Goal: Task Accomplishment & Management: Manage account settings

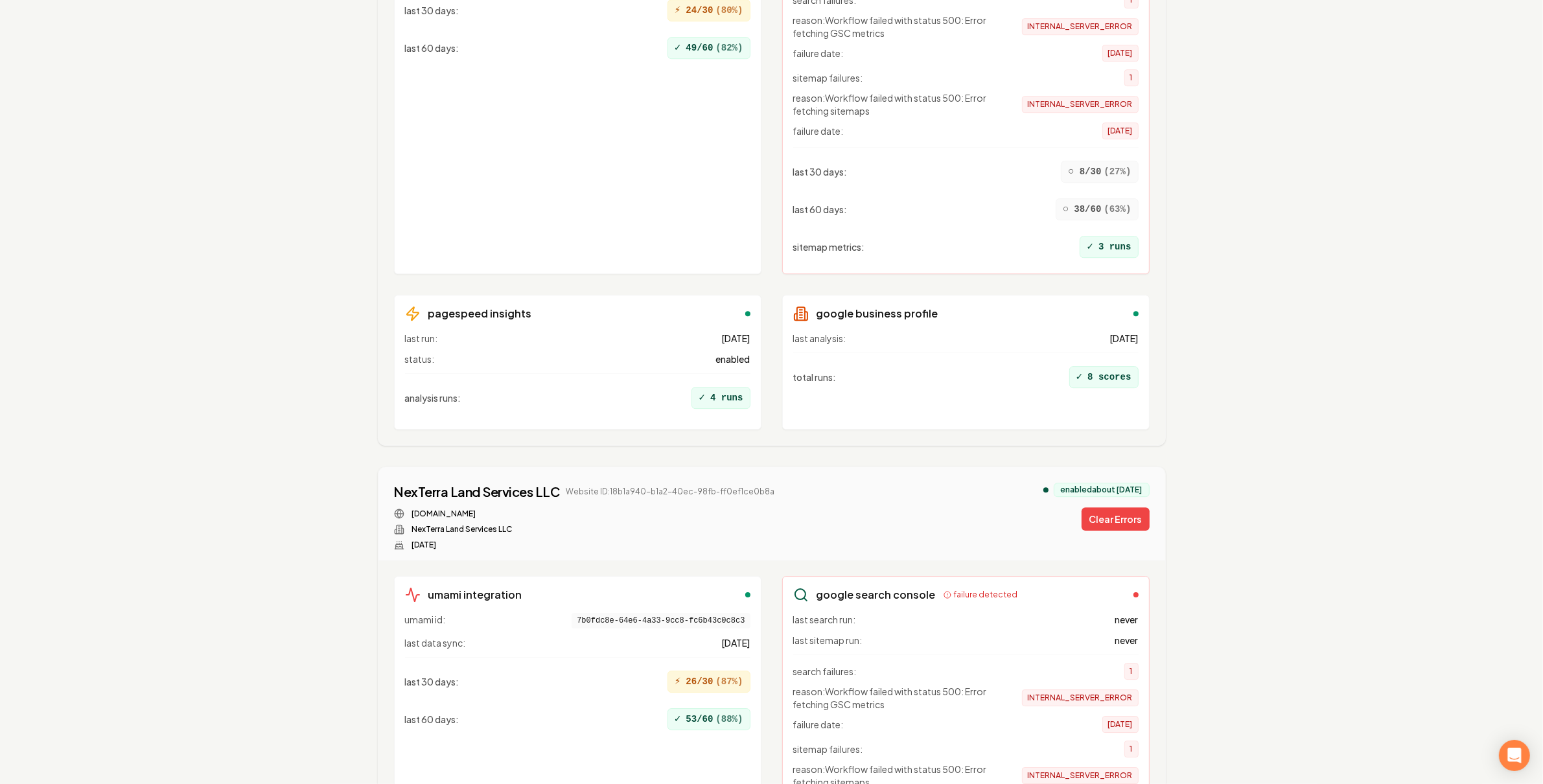
scroll to position [11136, 0]
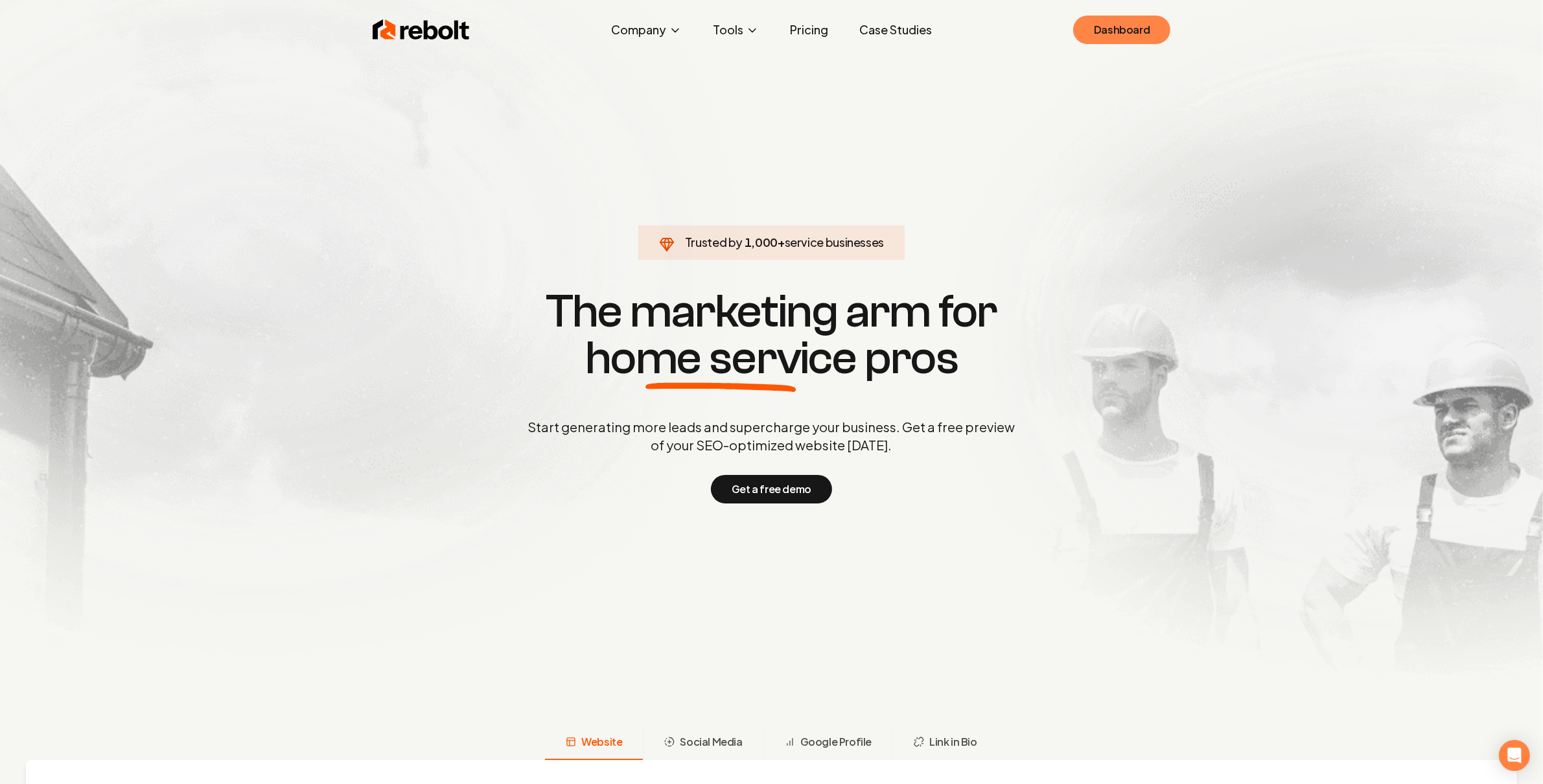
click at [1120, 31] on link "Dashboard" at bounding box center [1122, 29] width 97 height 29
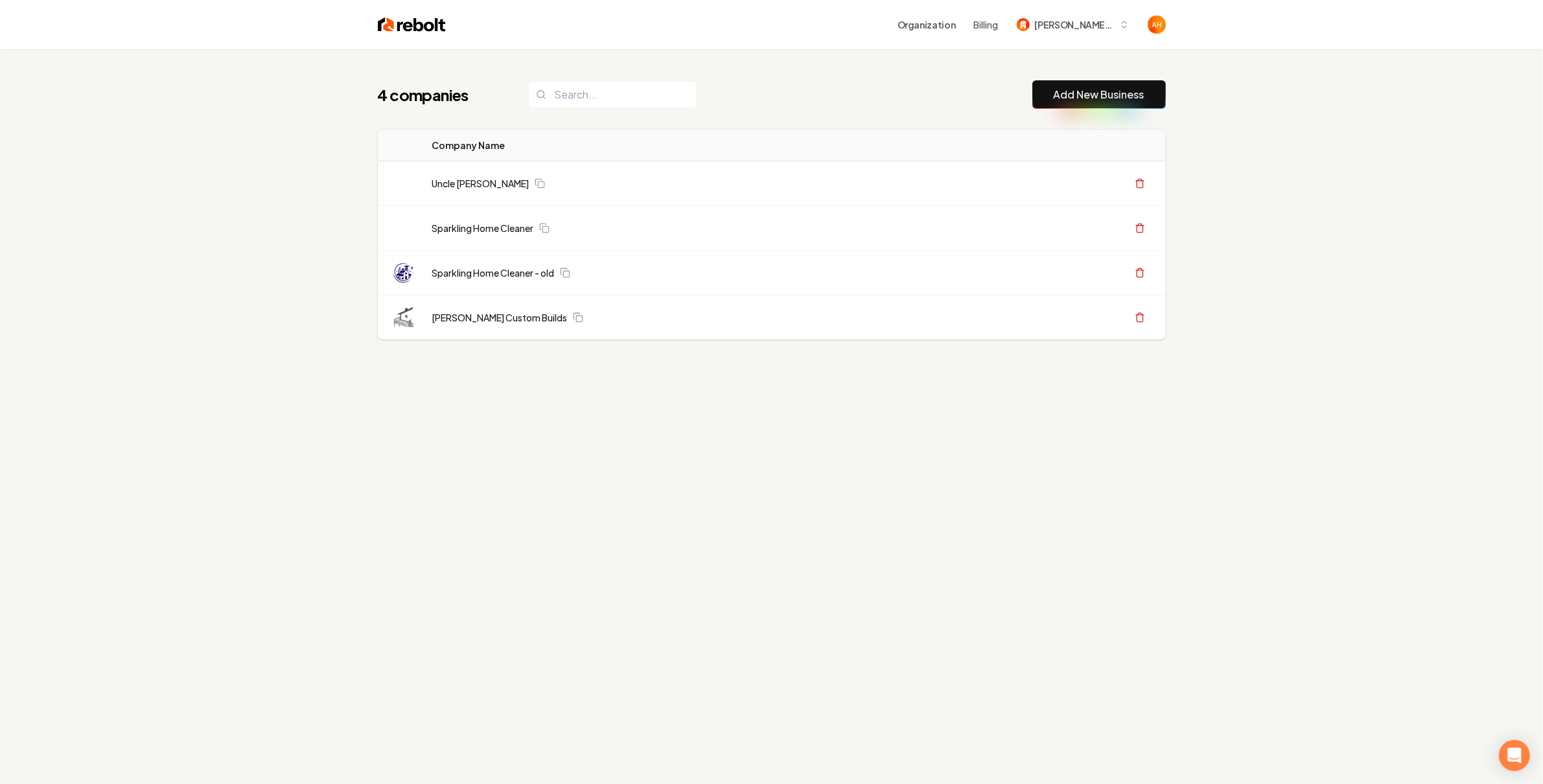
click at [863, 70] on div "4 companies Add New Business Logo Company Name Actions Uncle Nicks Handyman Cre…" at bounding box center [772, 236] width 830 height 373
click at [1038, 23] on span "Berg Custom Builds" at bounding box center [1074, 24] width 79 height 13
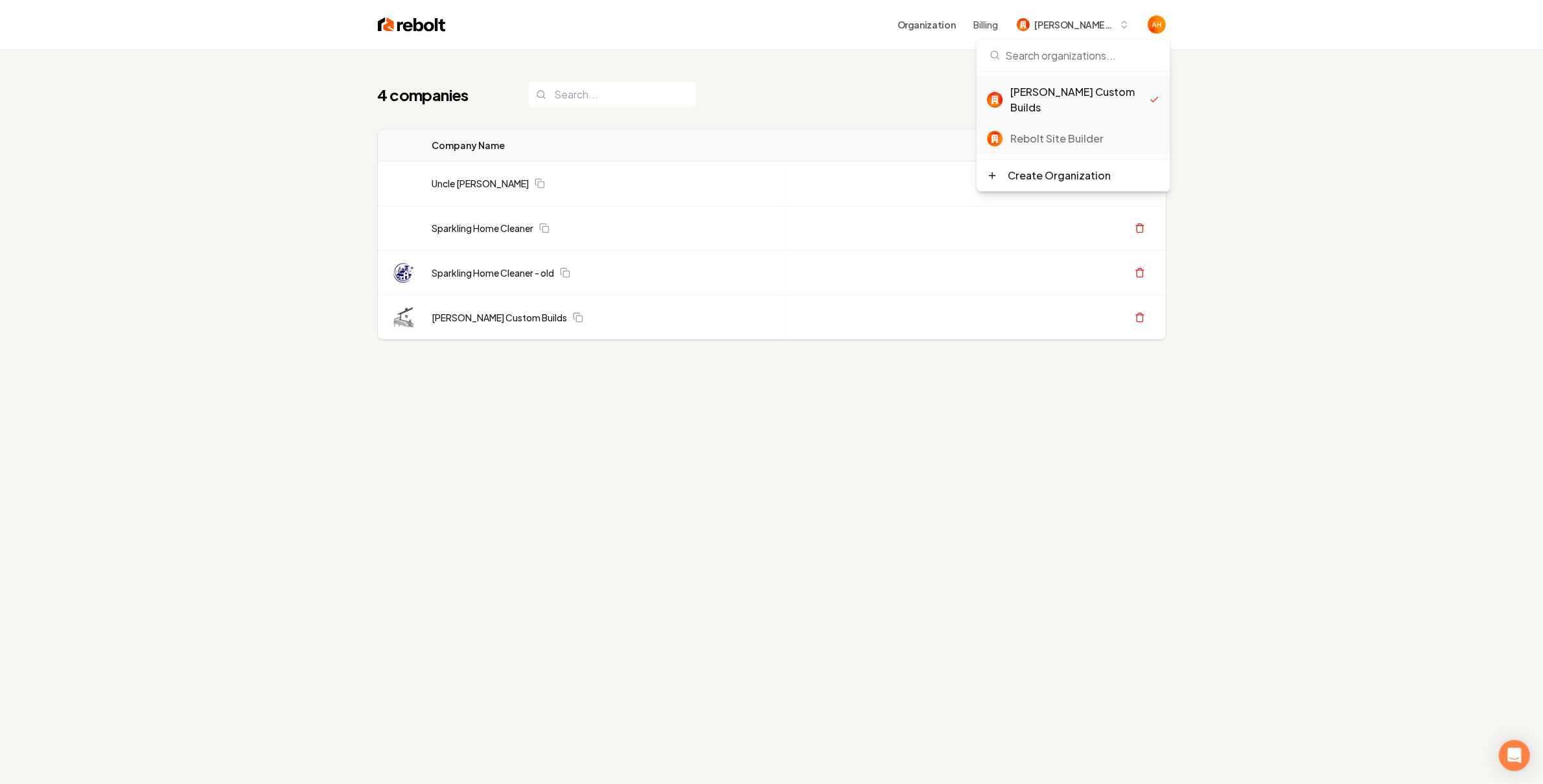
click at [1043, 131] on div "Rebolt Site Builder" at bounding box center [1085, 138] width 149 height 15
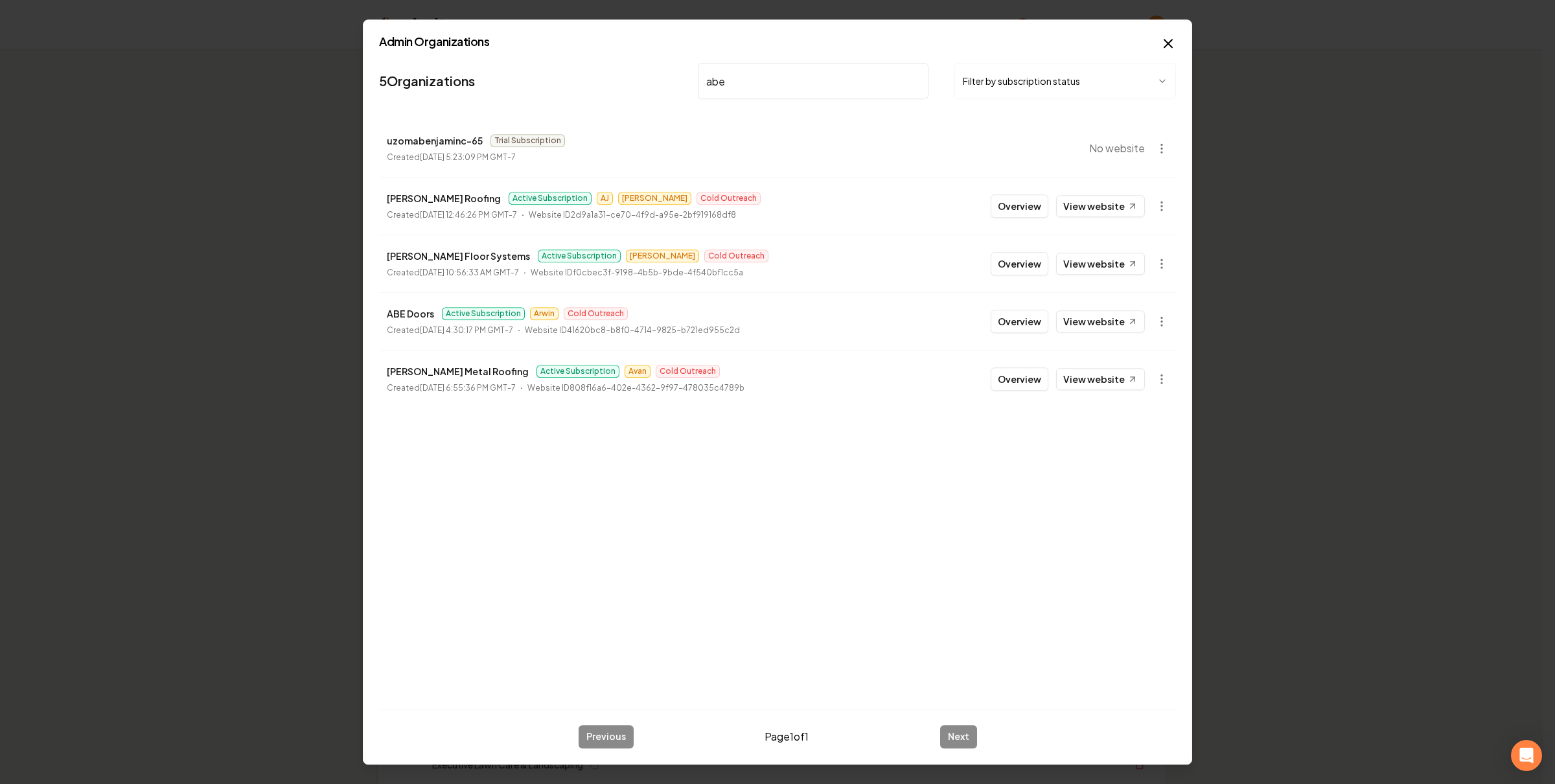
click at [399, 313] on p "ABE Doors" at bounding box center [411, 313] width 47 height 15
copy p "ABE"
click at [750, 80] on input "abe" at bounding box center [813, 81] width 230 height 36
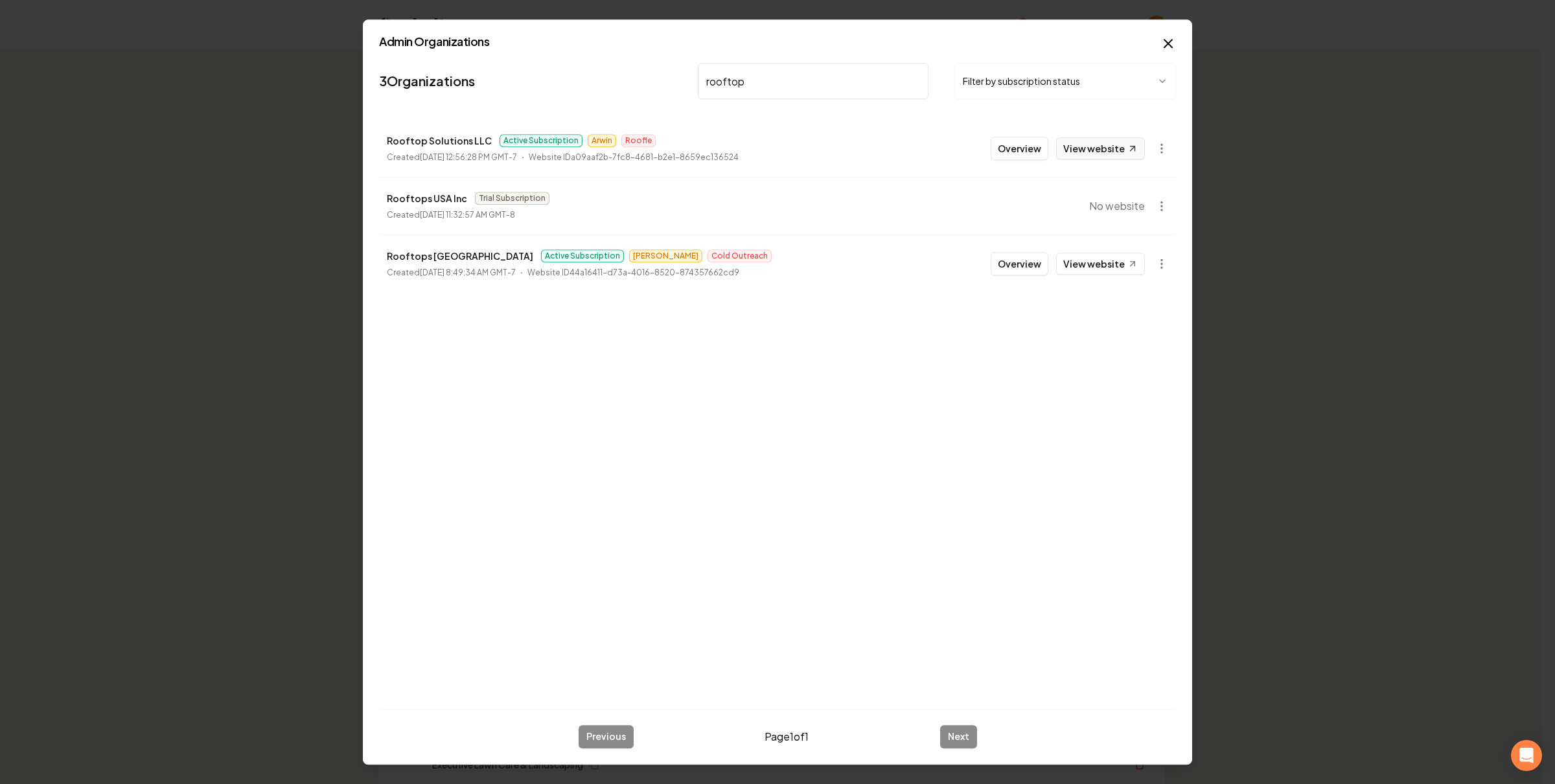
click at [1100, 149] on link "View website" at bounding box center [1100, 149] width 89 height 22
click at [620, 45] on h2 "Admin Organizations" at bounding box center [777, 41] width 797 height 12
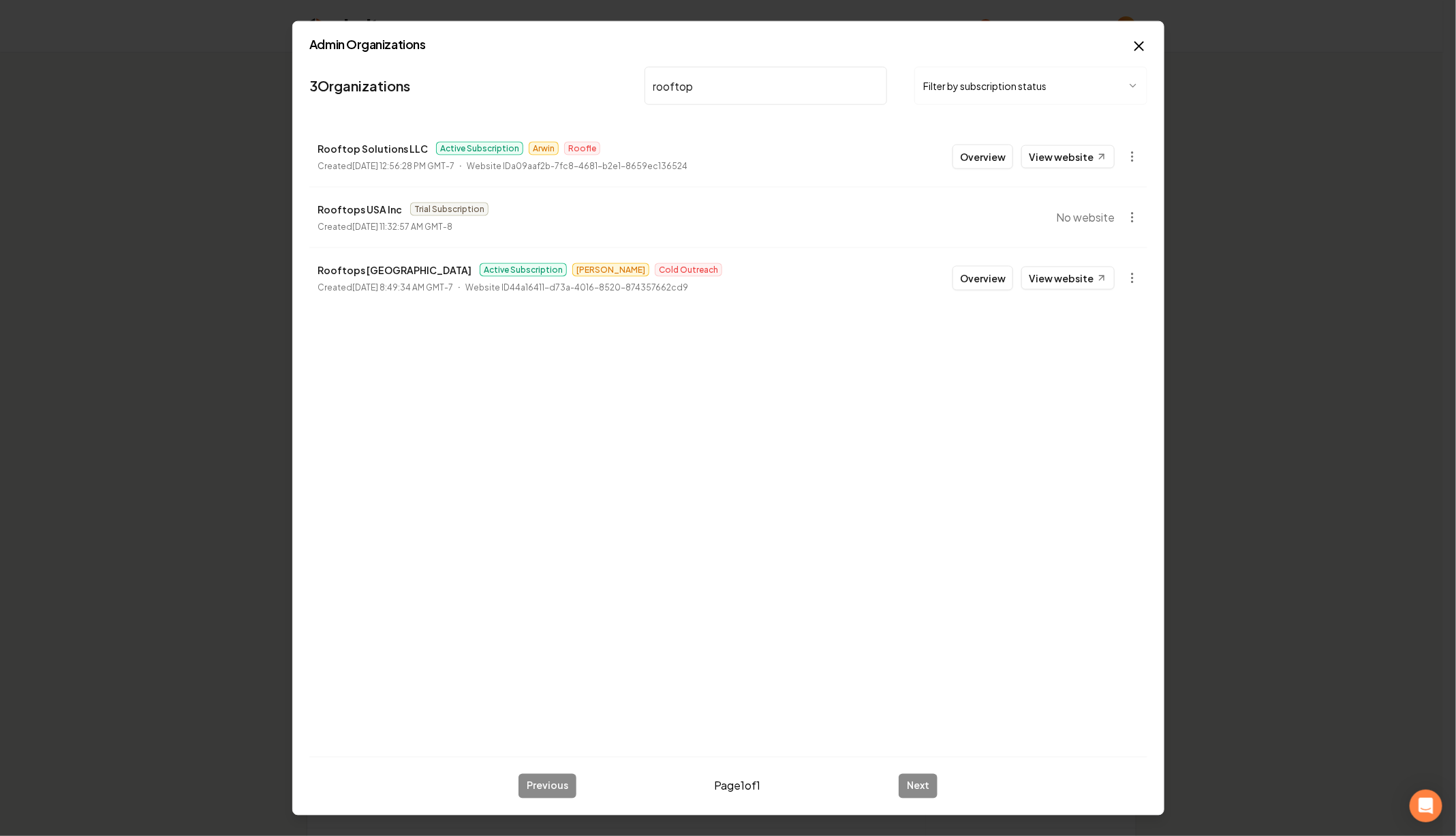
click at [698, 78] on input "rooftop" at bounding box center [766, 86] width 242 height 38
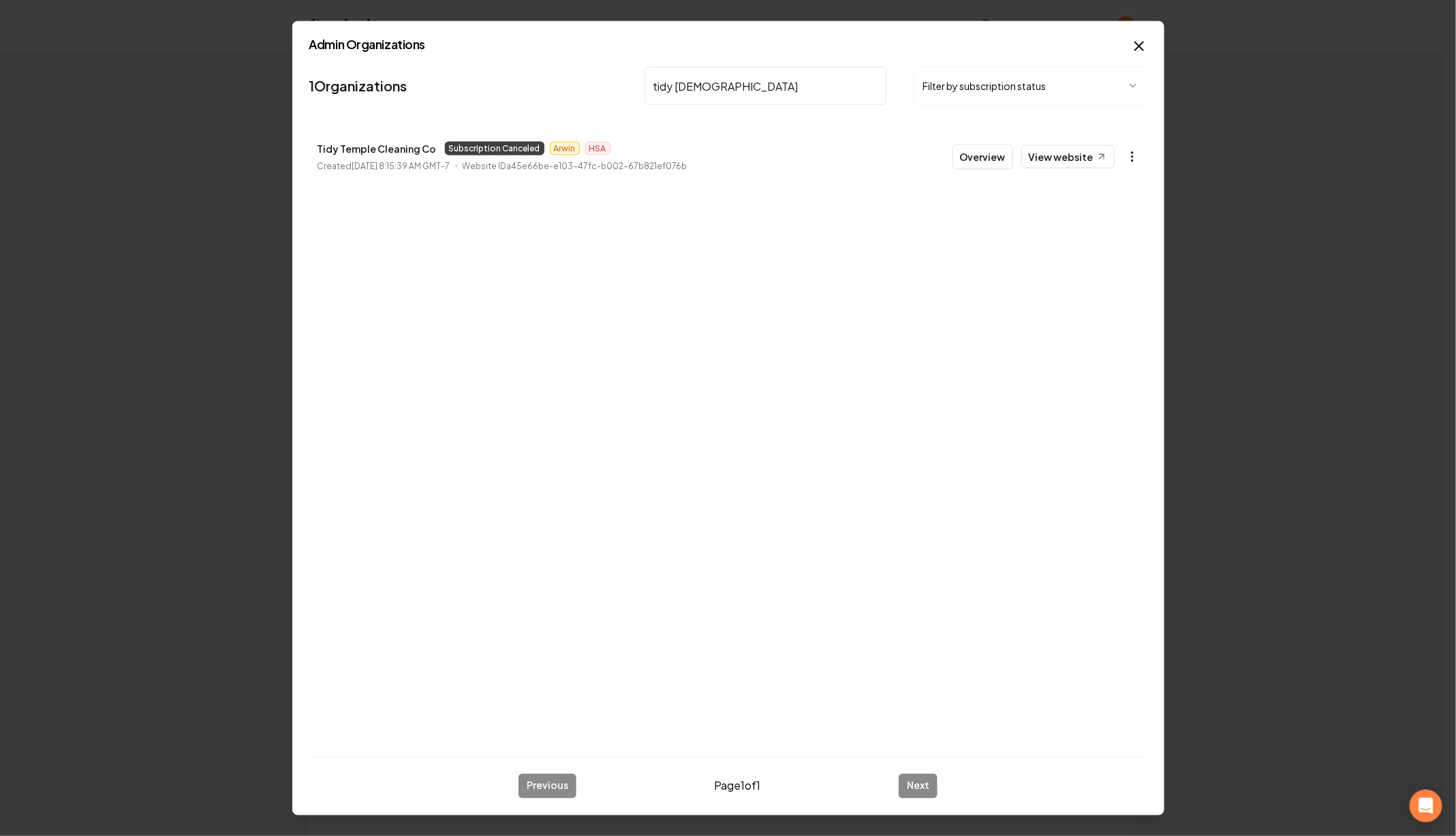
type input "tidy temple"
click at [1122, 156] on button "button" at bounding box center [1132, 156] width 27 height 27
click at [1060, 149] on div at bounding box center [728, 418] width 1456 height 836
click at [1060, 160] on div at bounding box center [728, 418] width 1456 height 836
click at [1100, 154] on icon at bounding box center [1101, 156] width 12 height 12
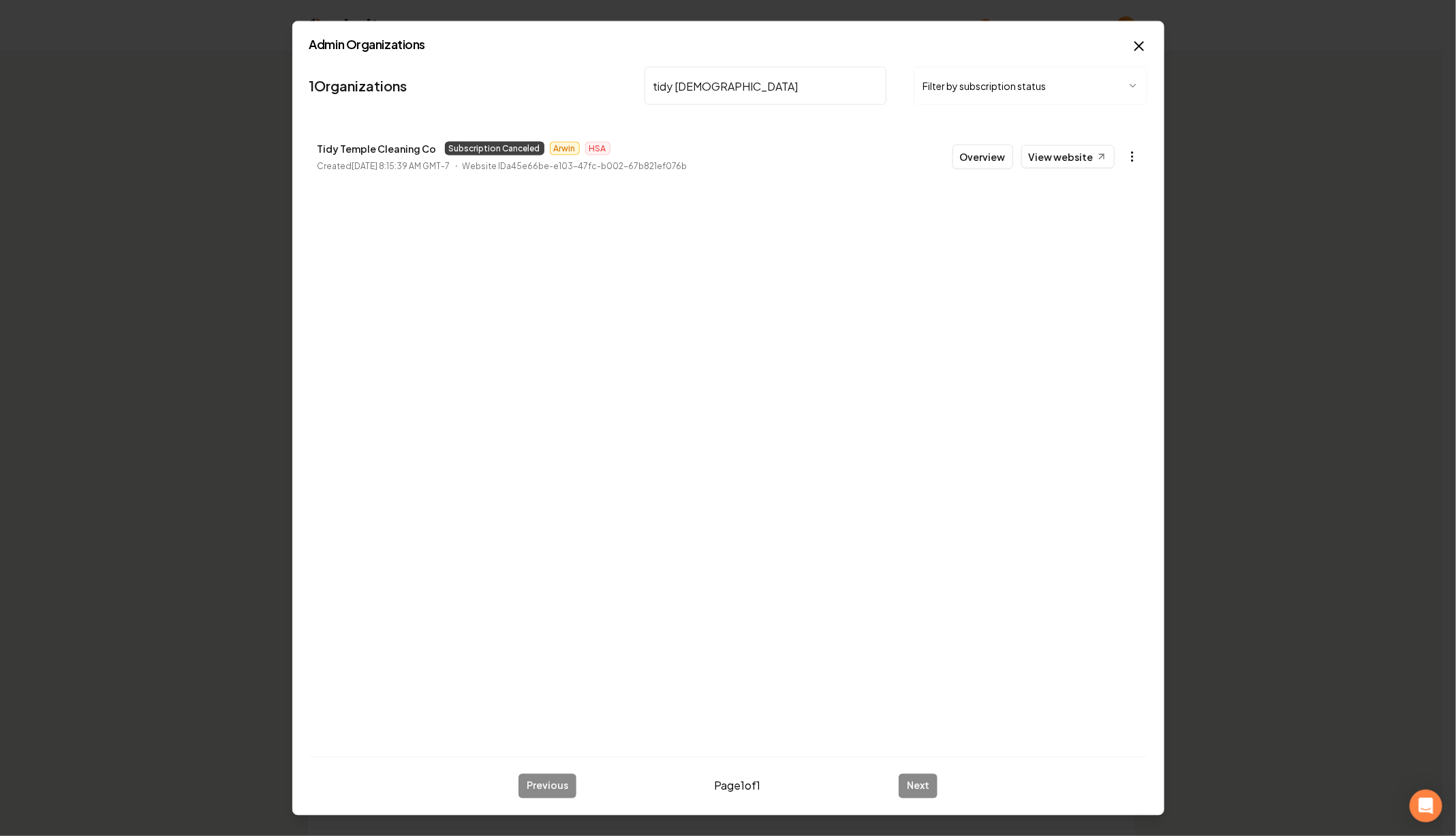
click at [1129, 156] on icon "button" at bounding box center [1132, 156] width 14 height 14
click at [1119, 268] on link "View in Stripe" at bounding box center [1100, 274] width 87 height 22
click at [1129, 156] on icon "button" at bounding box center [1132, 156] width 14 height 14
click at [1112, 339] on div "Enable Site" at bounding box center [1100, 339] width 87 height 22
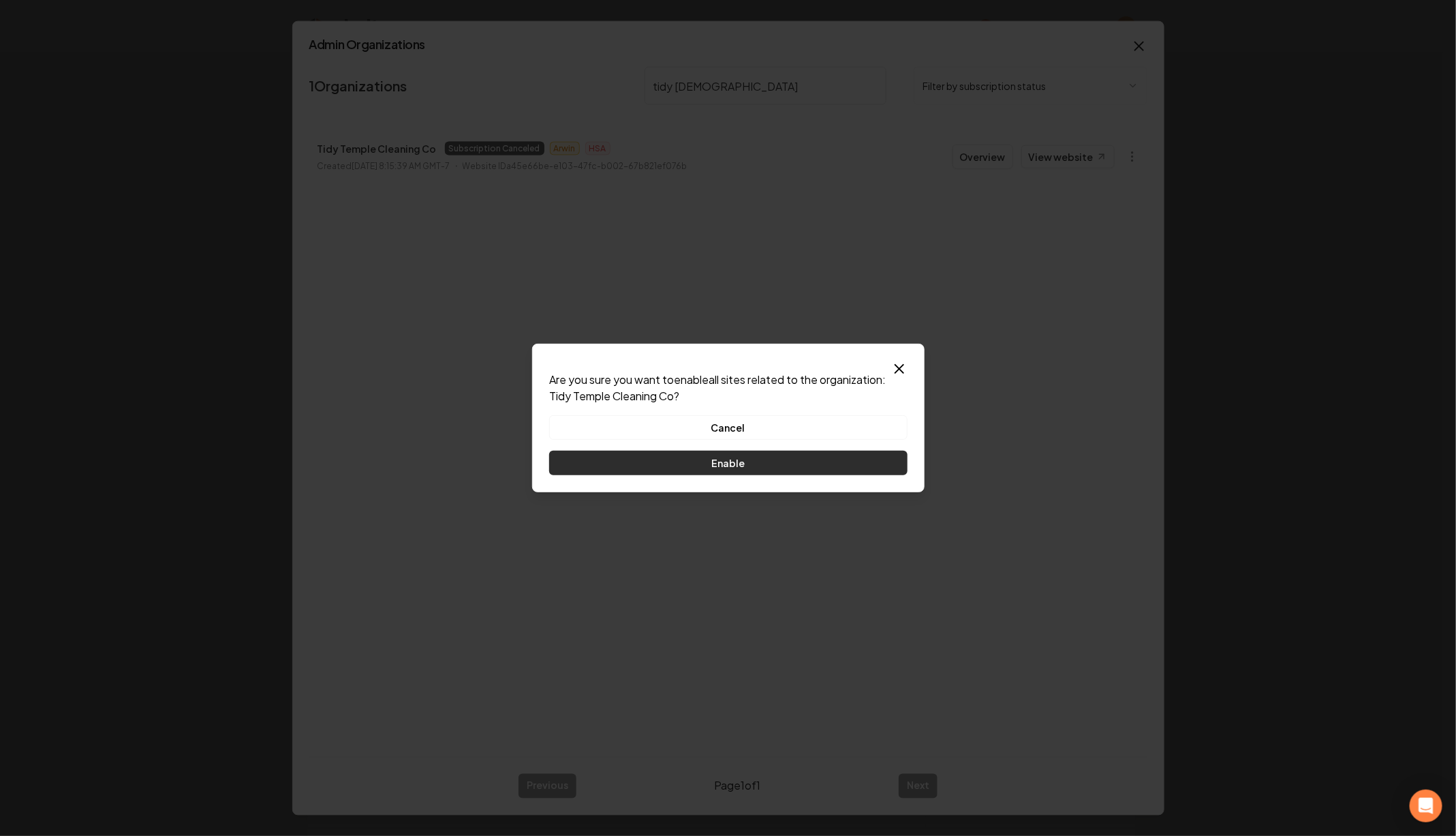
click at [791, 461] on button "Enable" at bounding box center [728, 462] width 358 height 24
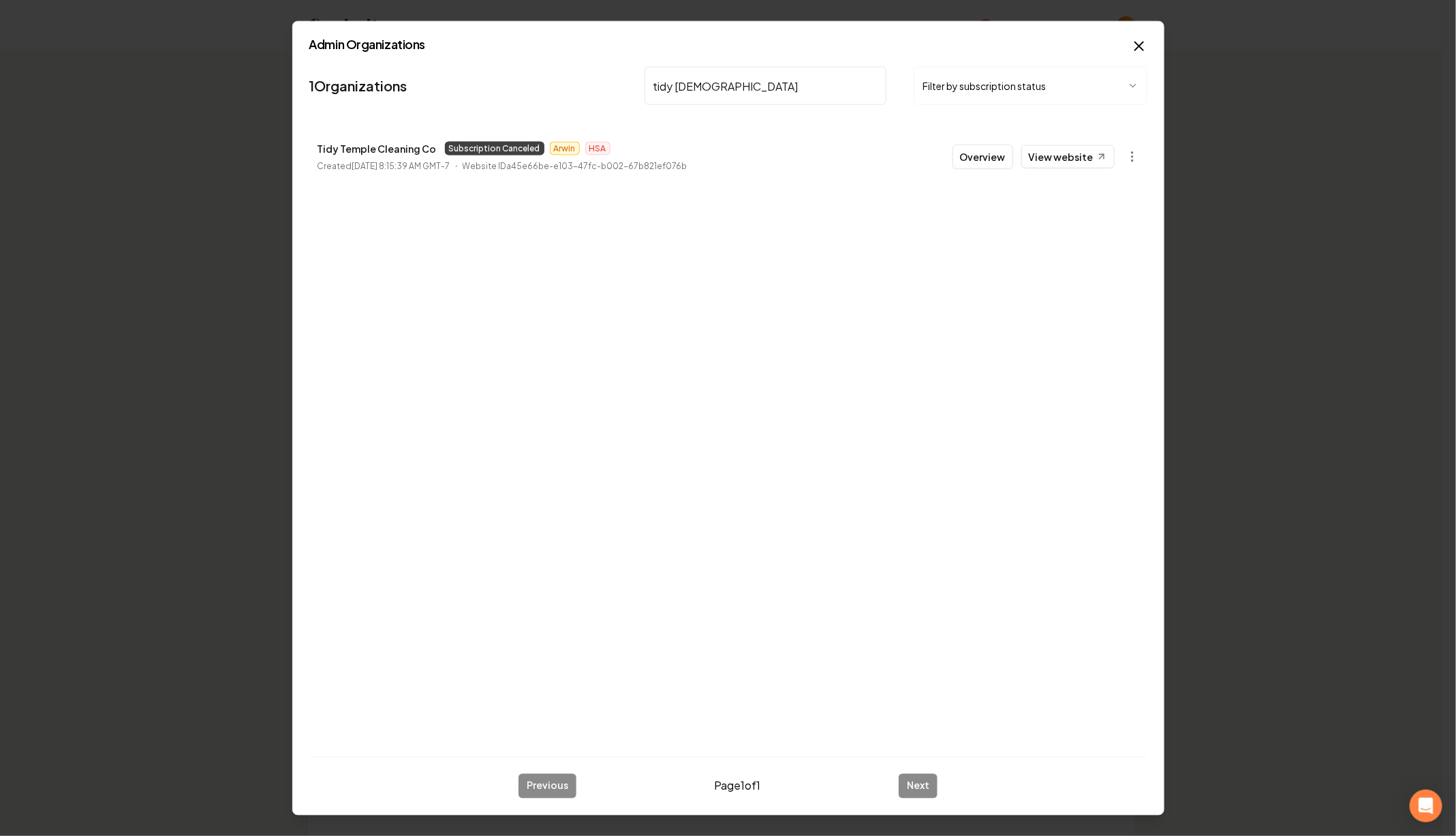
click at [1098, 145] on div "Overview View website" at bounding box center [1033, 156] width 162 height 24
click at [1093, 158] on link "View website" at bounding box center [1068, 157] width 93 height 24
click at [388, 143] on p "Tidy Temple Cleaning Co" at bounding box center [377, 148] width 119 height 16
click at [388, 144] on p "Tidy Temple Cleaning Co" at bounding box center [377, 148] width 119 height 16
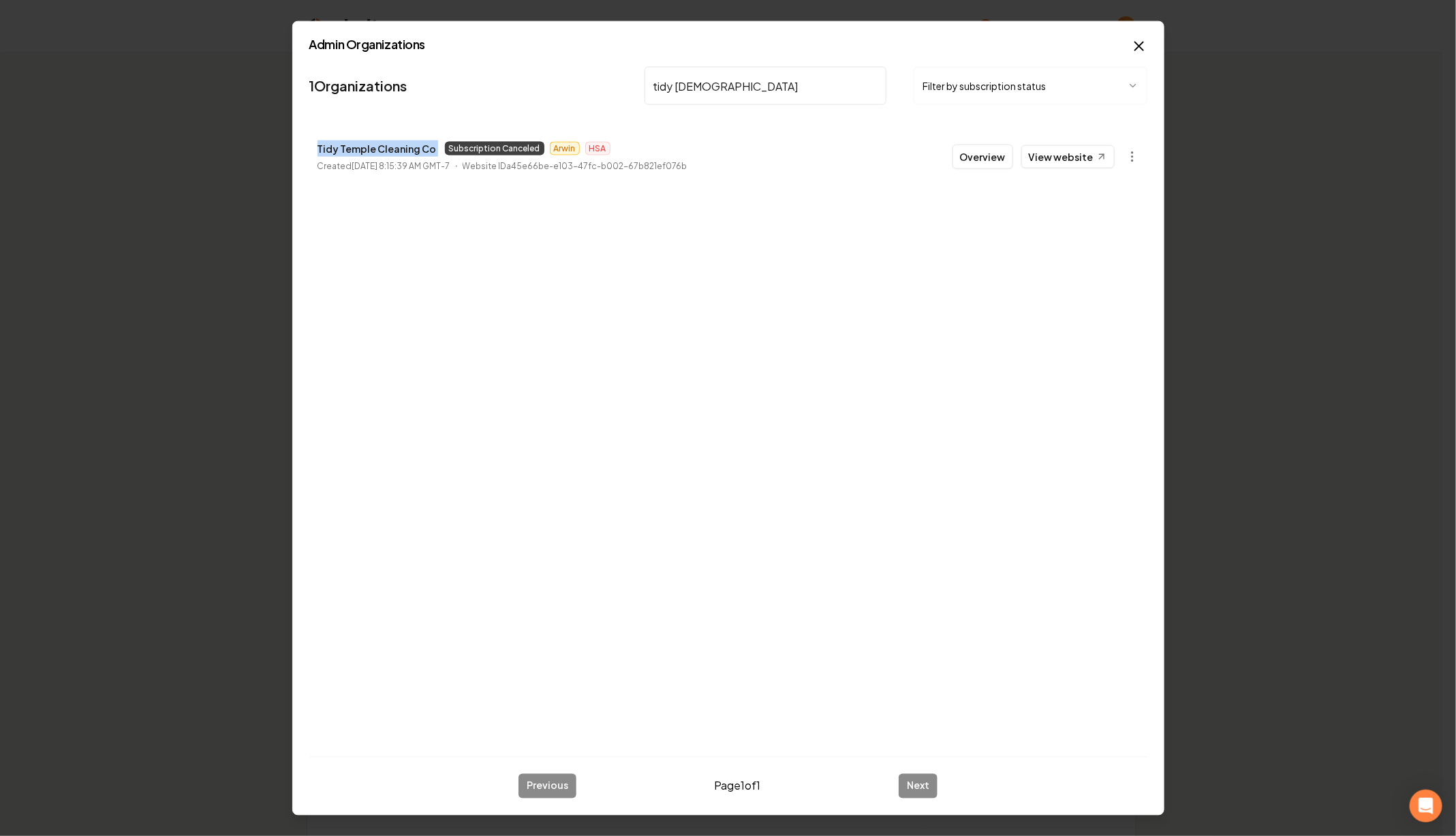
copy p "Tidy Temple Cleaning Co"
click at [1133, 152] on circle "button" at bounding box center [1132, 153] width 1 height 1
click at [1079, 191] on div "Organization Info" at bounding box center [1100, 187] width 87 height 22
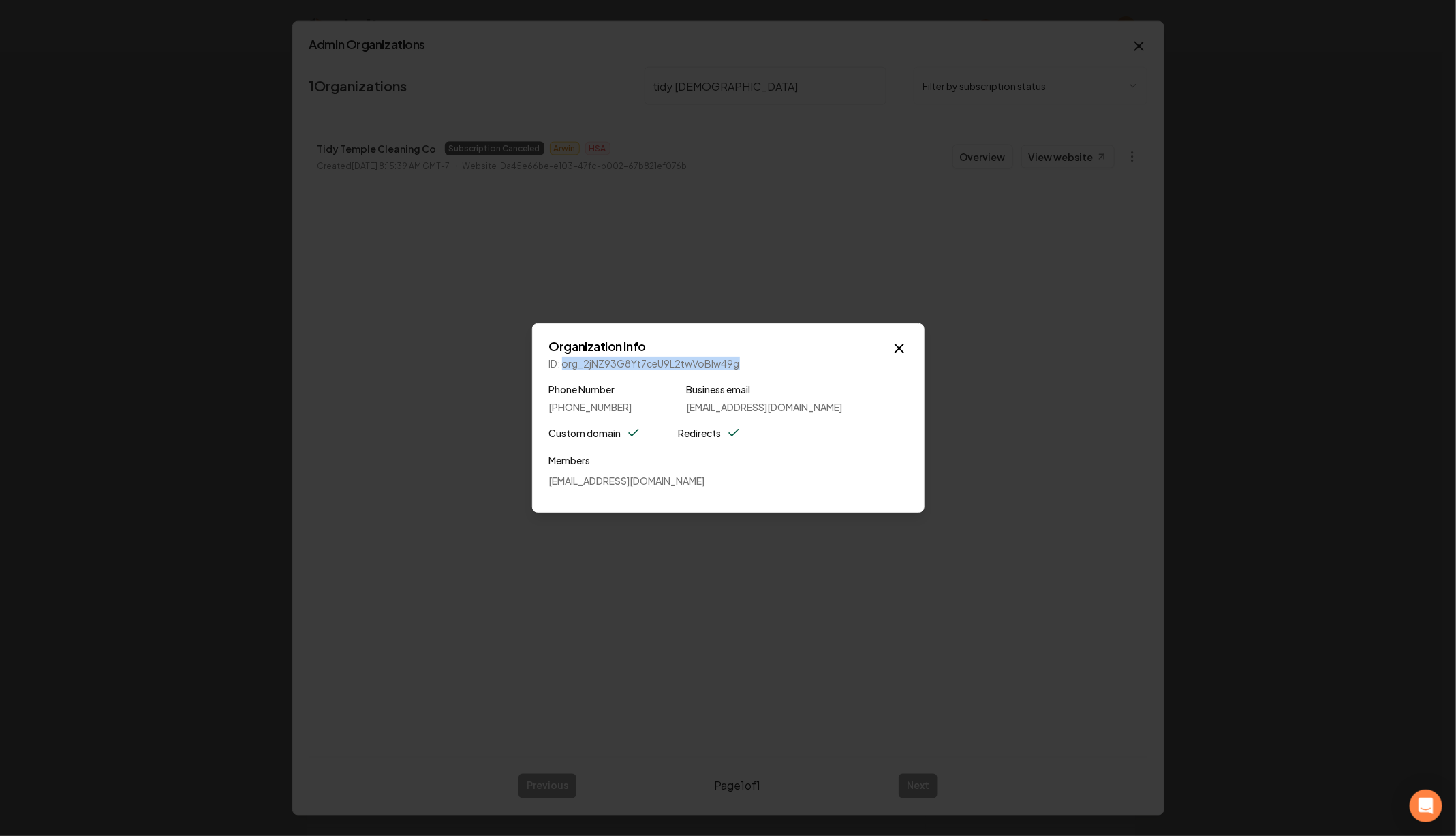
drag, startPoint x: 564, startPoint y: 364, endPoint x: 751, endPoint y: 365, distance: 187.0
click at [751, 365] on p "ID: org_2jNZ93G8Yt7ceU9L2twVoBlw49g" at bounding box center [728, 363] width 358 height 14
copy p "org_2jNZ93G8Yt7ceU9L2twVoBlw49g"
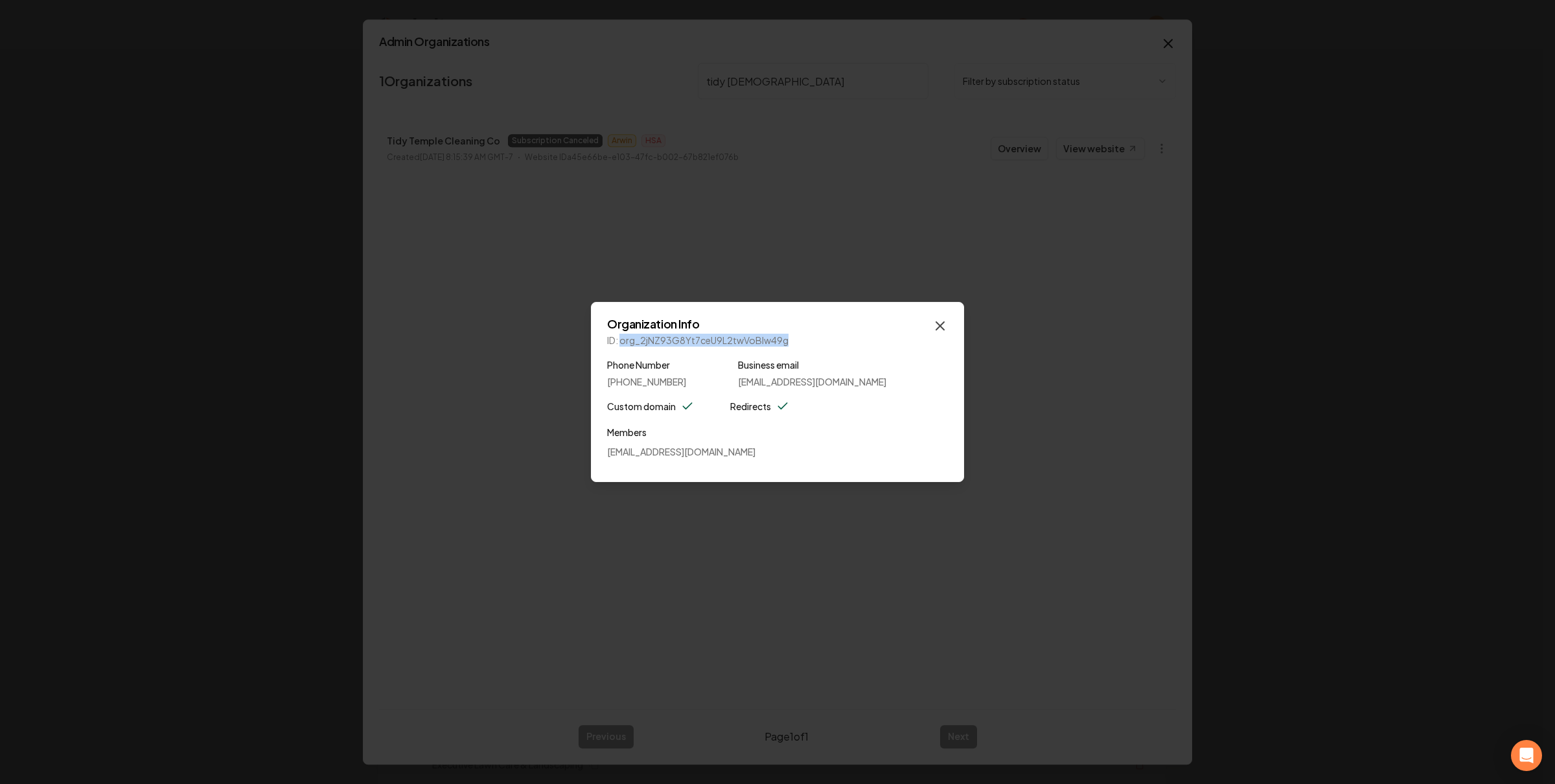
click at [943, 327] on icon "button" at bounding box center [940, 326] width 15 height 15
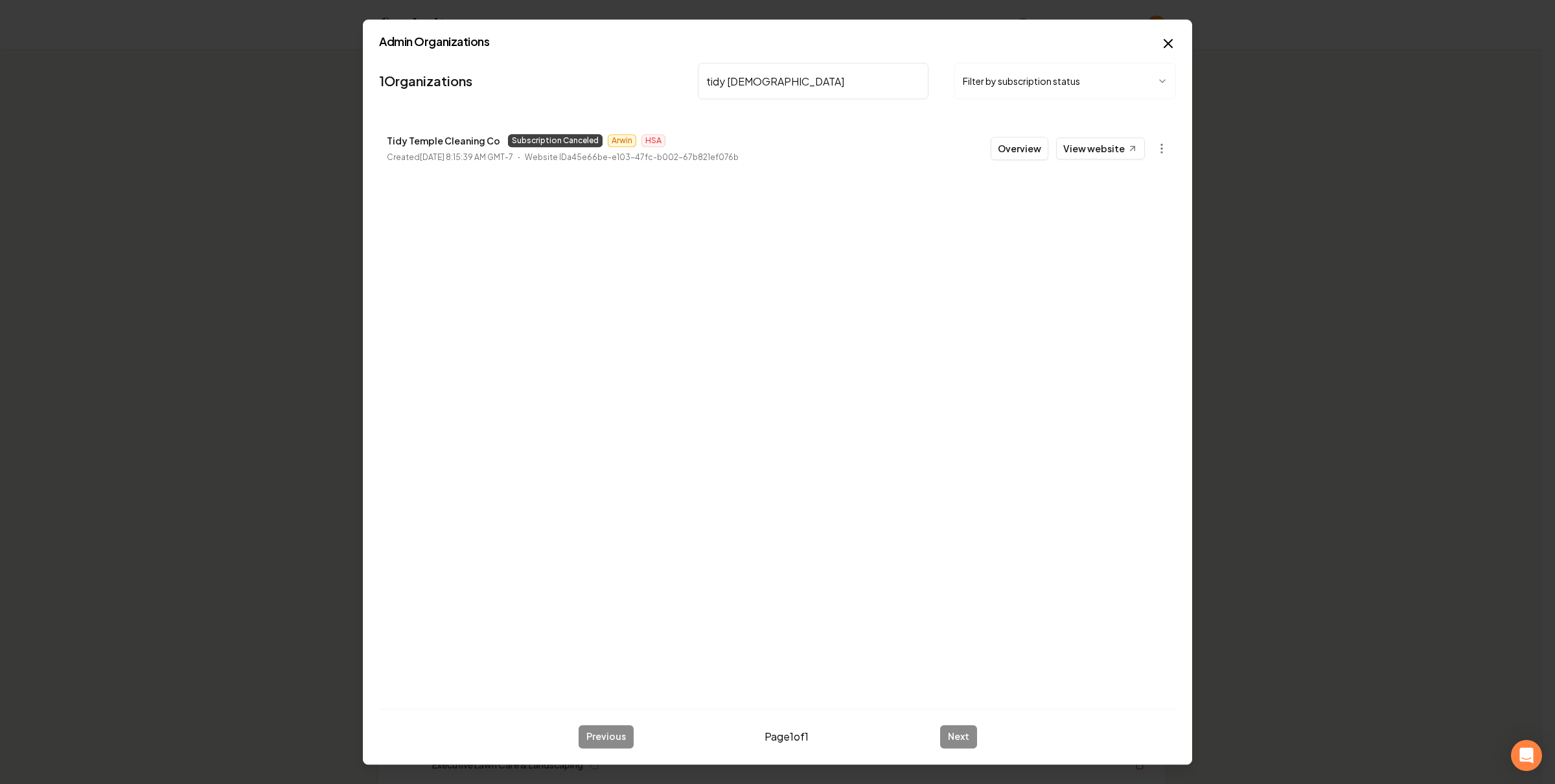
click at [872, 217] on div "1 Organizations tidy temple Filter by subscription status Tidy Temple Cleaning …" at bounding box center [777, 378] width 797 height 641
drag, startPoint x: 1067, startPoint y: 401, endPoint x: 1046, endPoint y: 362, distance: 44.3
click at [1066, 397] on div "1 Organizations tidy temple Filter by subscription status Tidy Temple Cleaning …" at bounding box center [777, 378] width 797 height 641
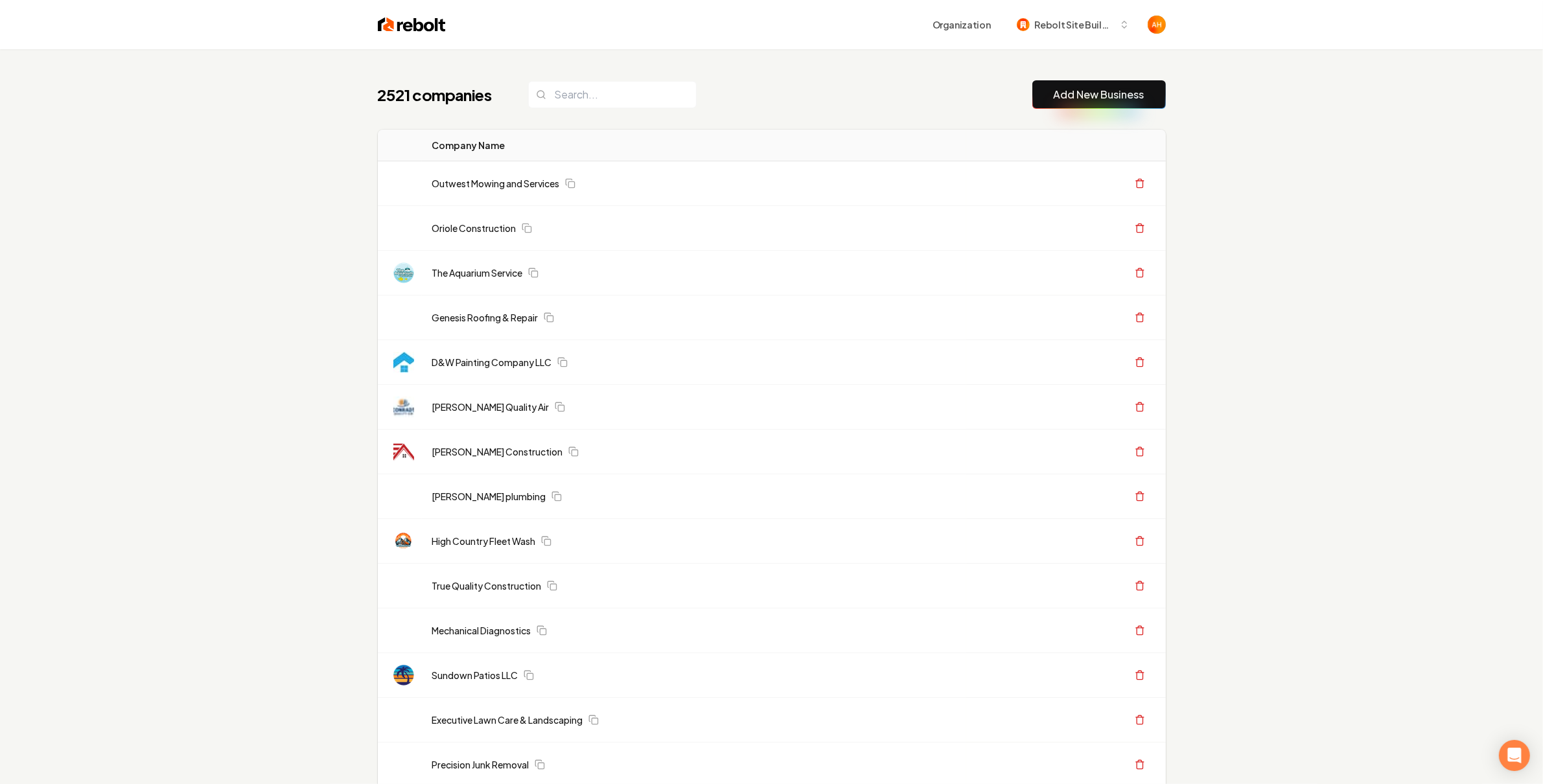
click at [685, 47] on div "Organization Rebolt Site Builder" at bounding box center [772, 24] width 830 height 50
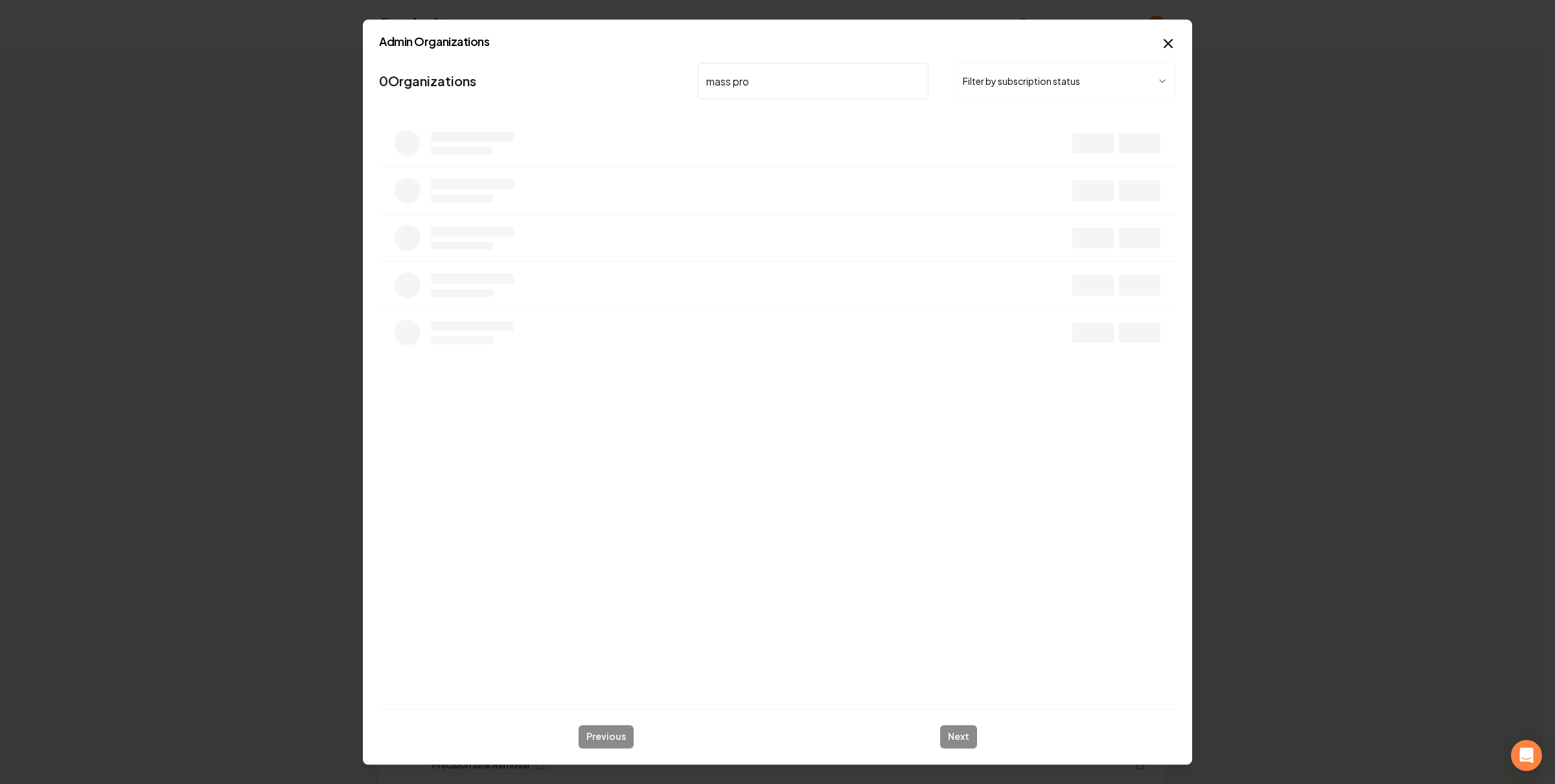
type input "mass pro"
click at [1122, 153] on link "View website" at bounding box center [1100, 149] width 89 height 22
click at [1159, 145] on icon "button" at bounding box center [1161, 148] width 13 height 13
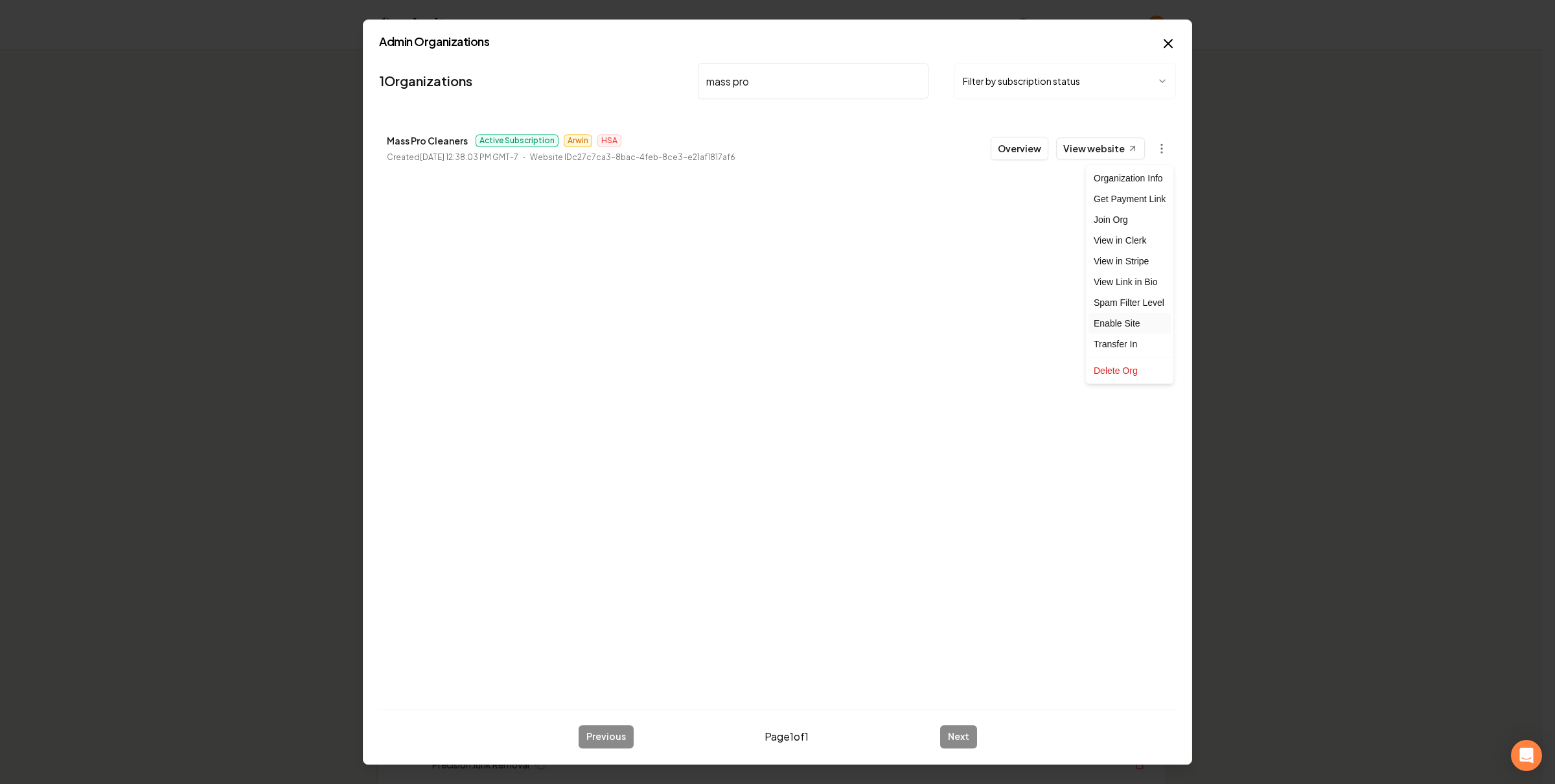
click at [1142, 319] on div "Enable Site" at bounding box center [1130, 323] width 82 height 21
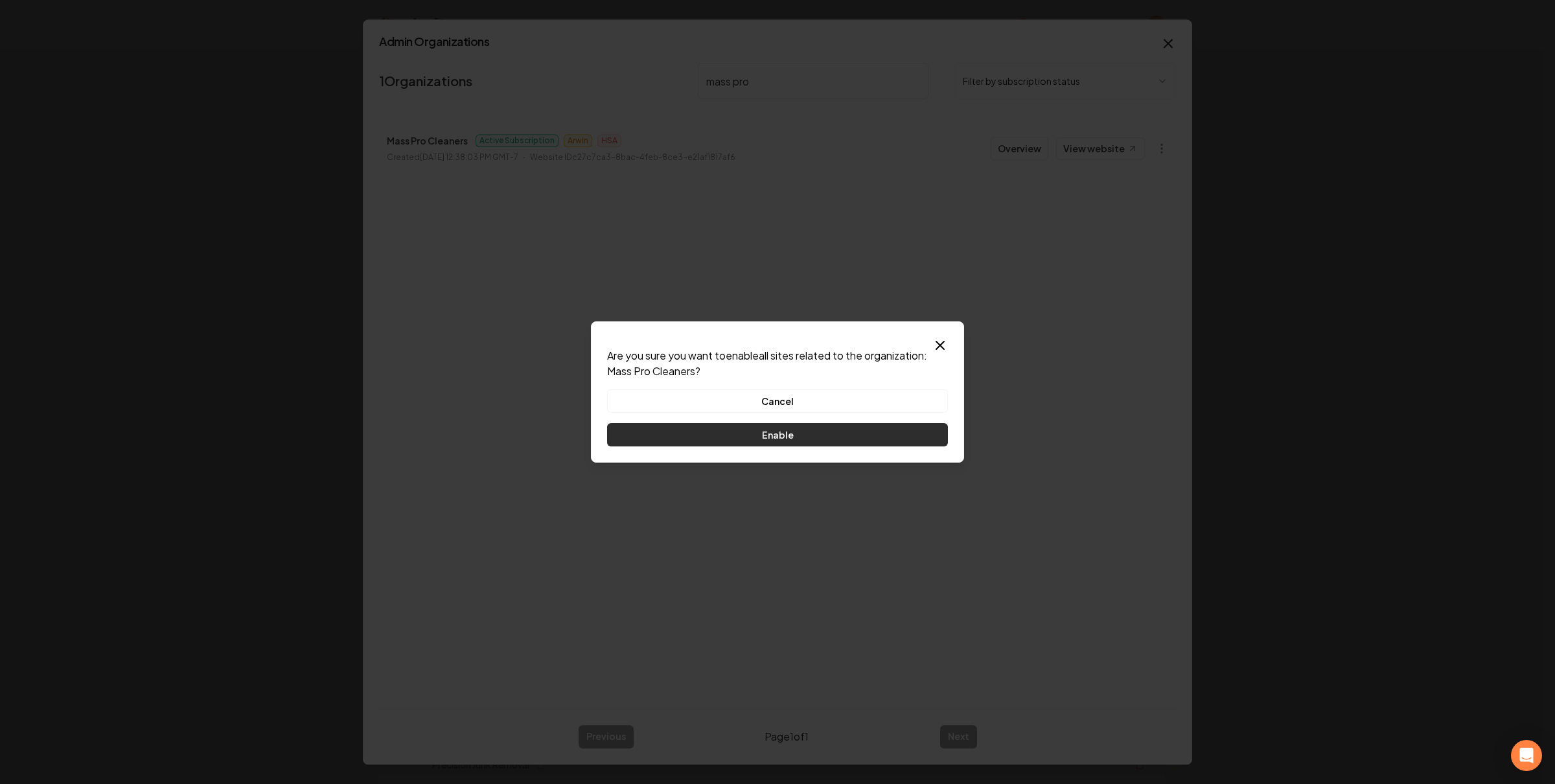
click at [871, 428] on button "Enable" at bounding box center [777, 434] width 341 height 23
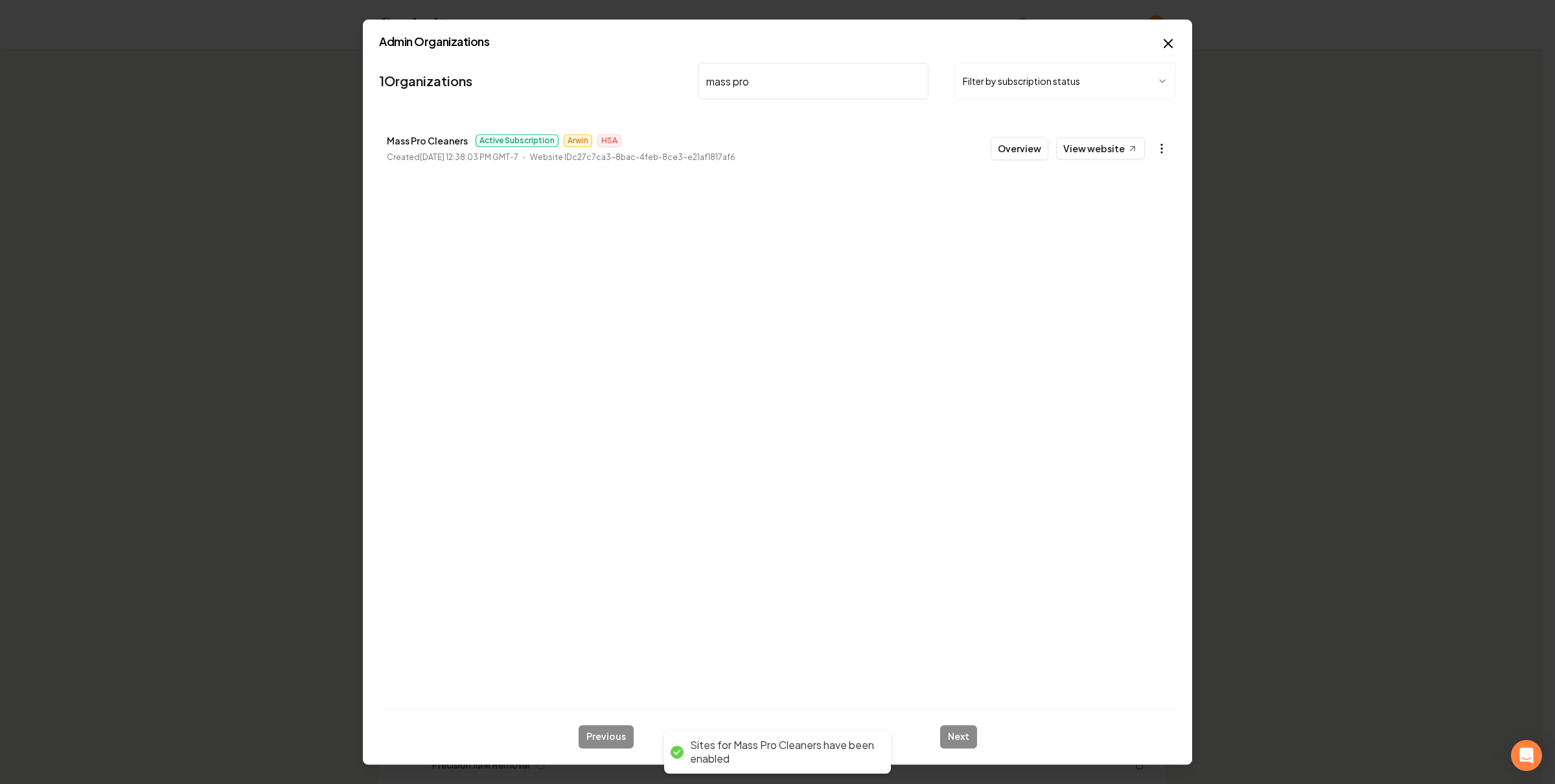
click at [1168, 149] on button "button" at bounding box center [1161, 148] width 26 height 26
click at [1122, 257] on link "View in Stripe" at bounding box center [1130, 261] width 82 height 21
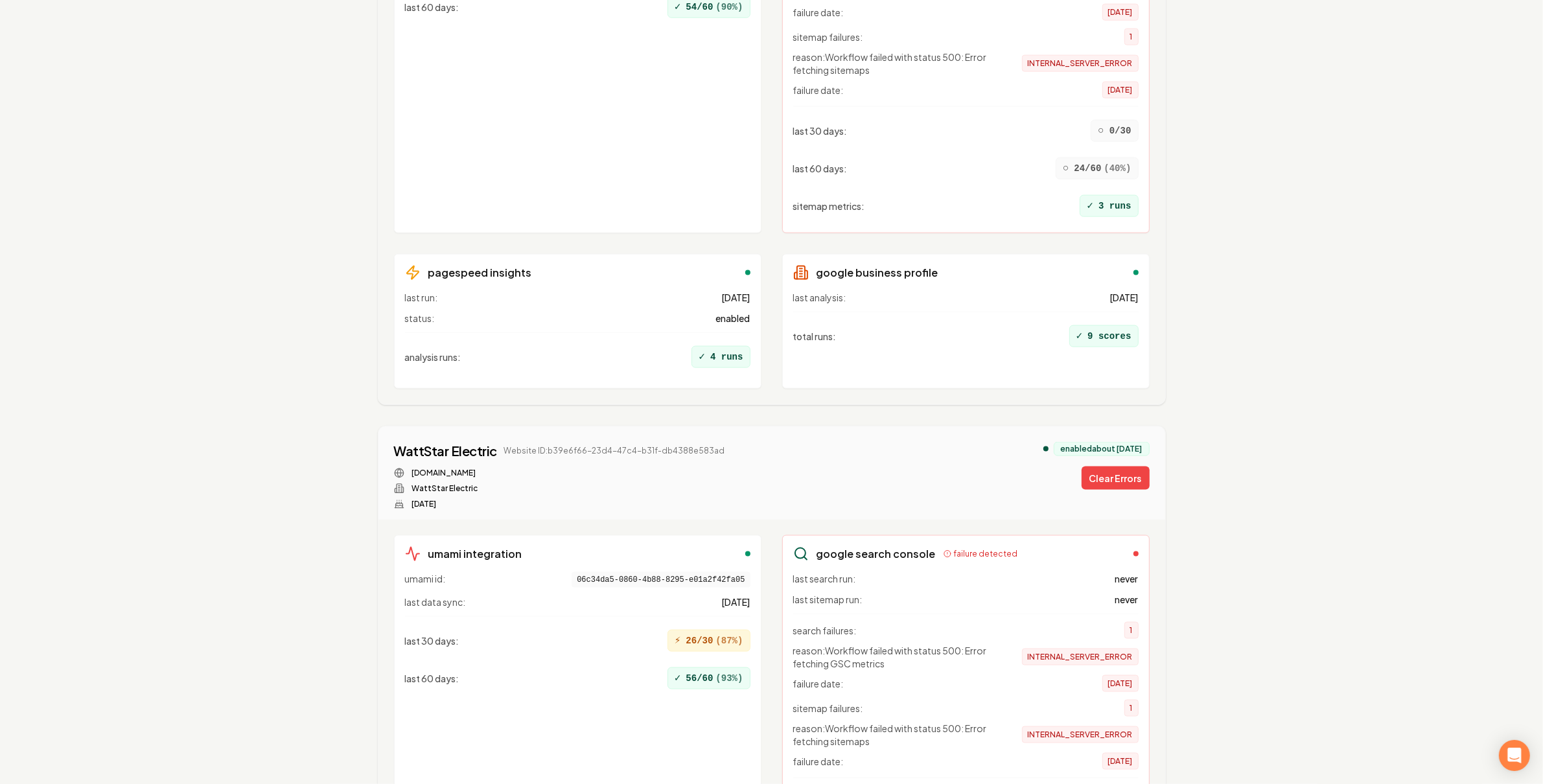
scroll to position [16245, 0]
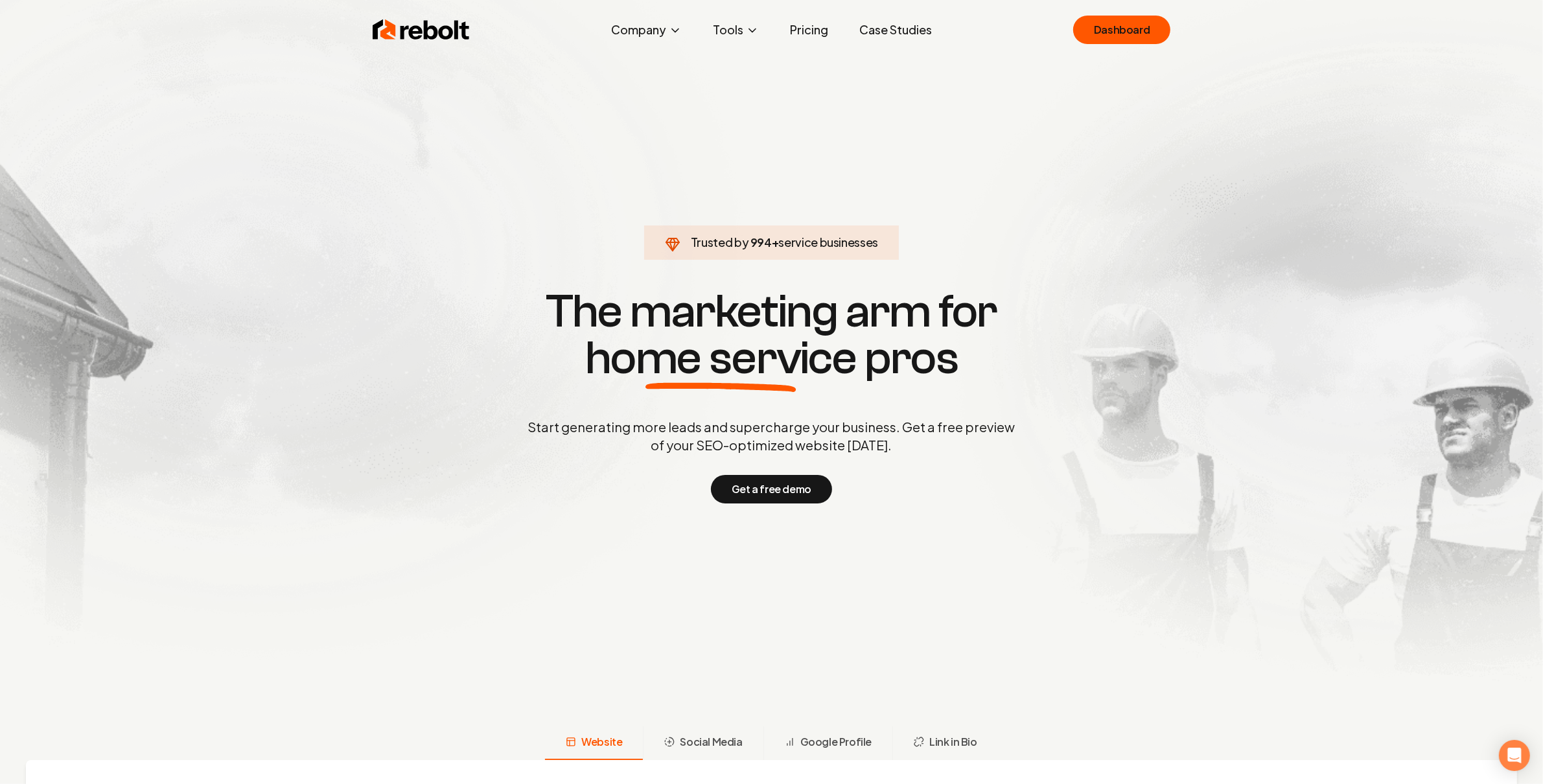
click link "Dashboard" at bounding box center [1122, 29] width 97 height 29
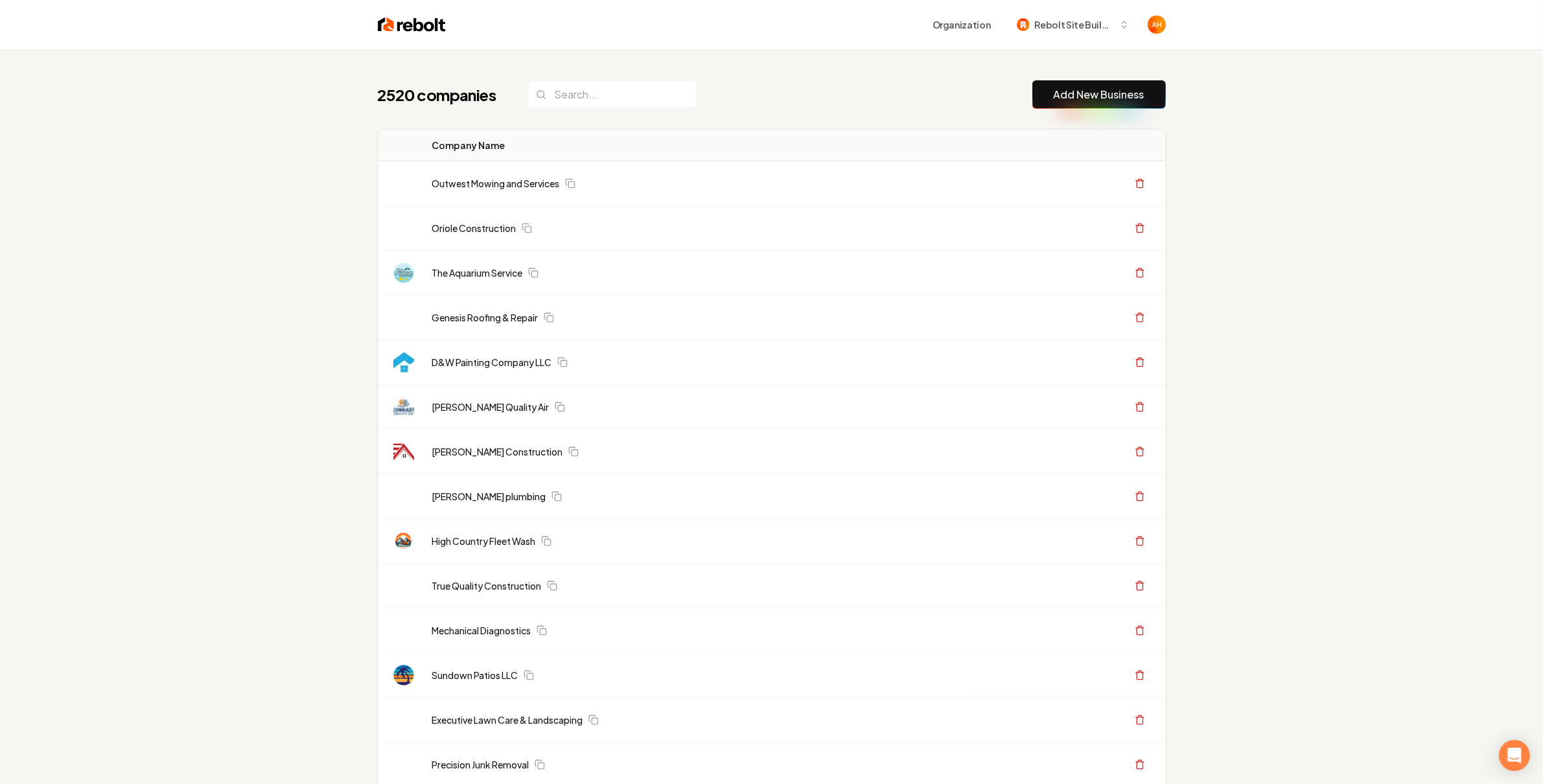
click at [629, 39] on div "Organization Rebolt Site Builder" at bounding box center [772, 24] width 830 height 50
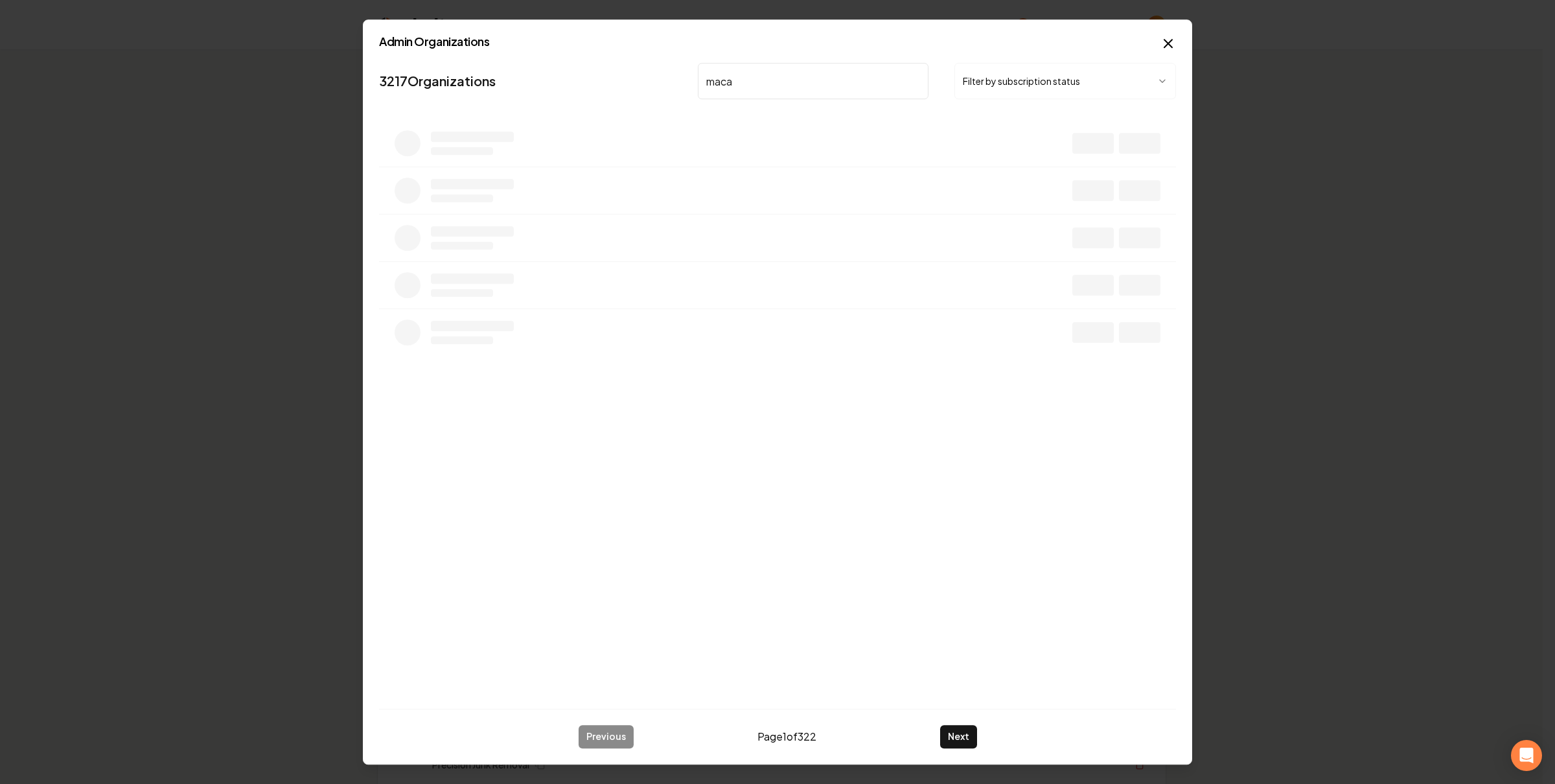
type input "maca"
click at [818, 77] on input "maca" at bounding box center [813, 81] width 230 height 36
click at [1039, 152] on button "Overview" at bounding box center [1019, 148] width 58 height 23
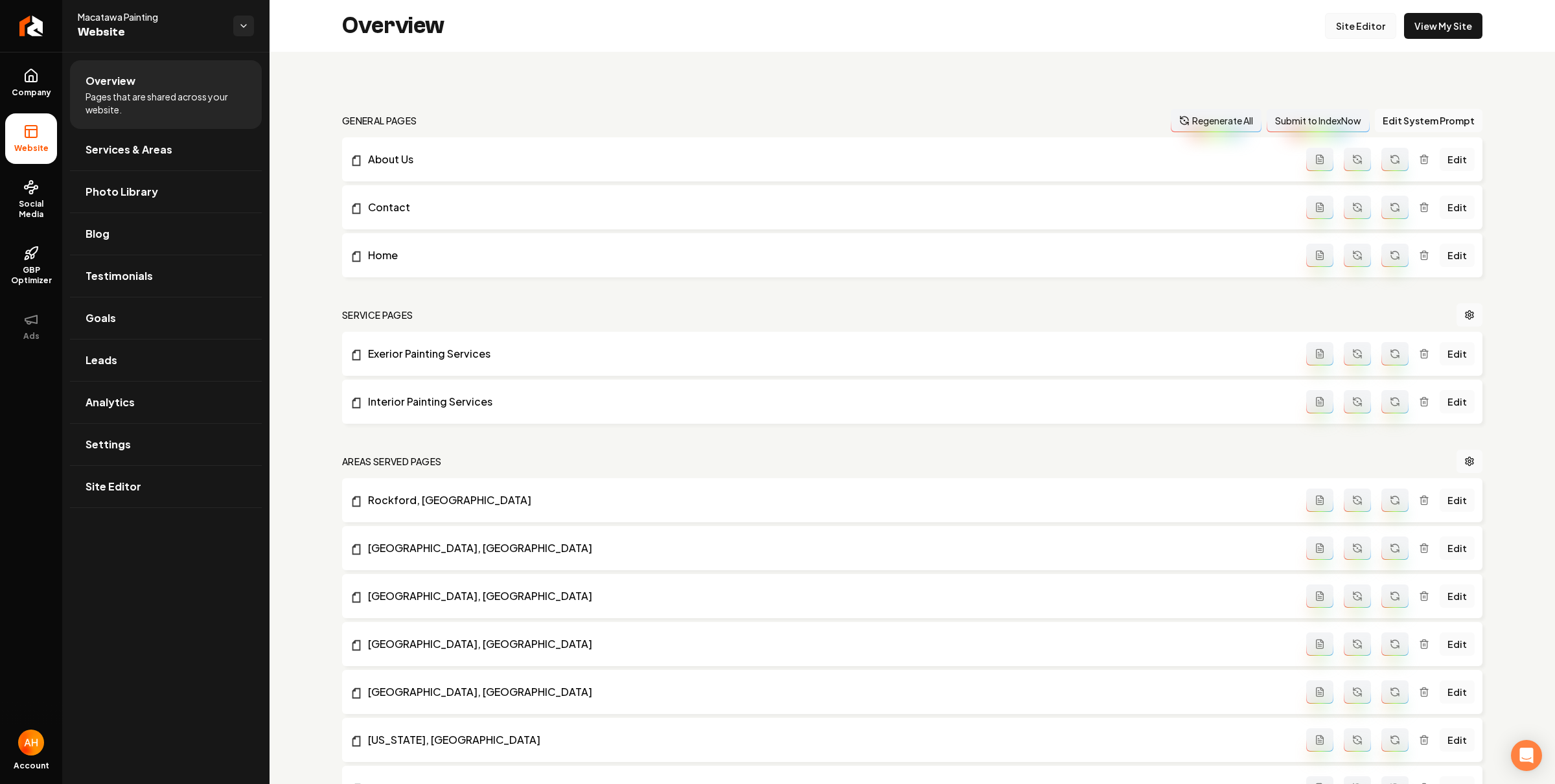
click at [1351, 32] on link "Site Editor" at bounding box center [1360, 26] width 71 height 26
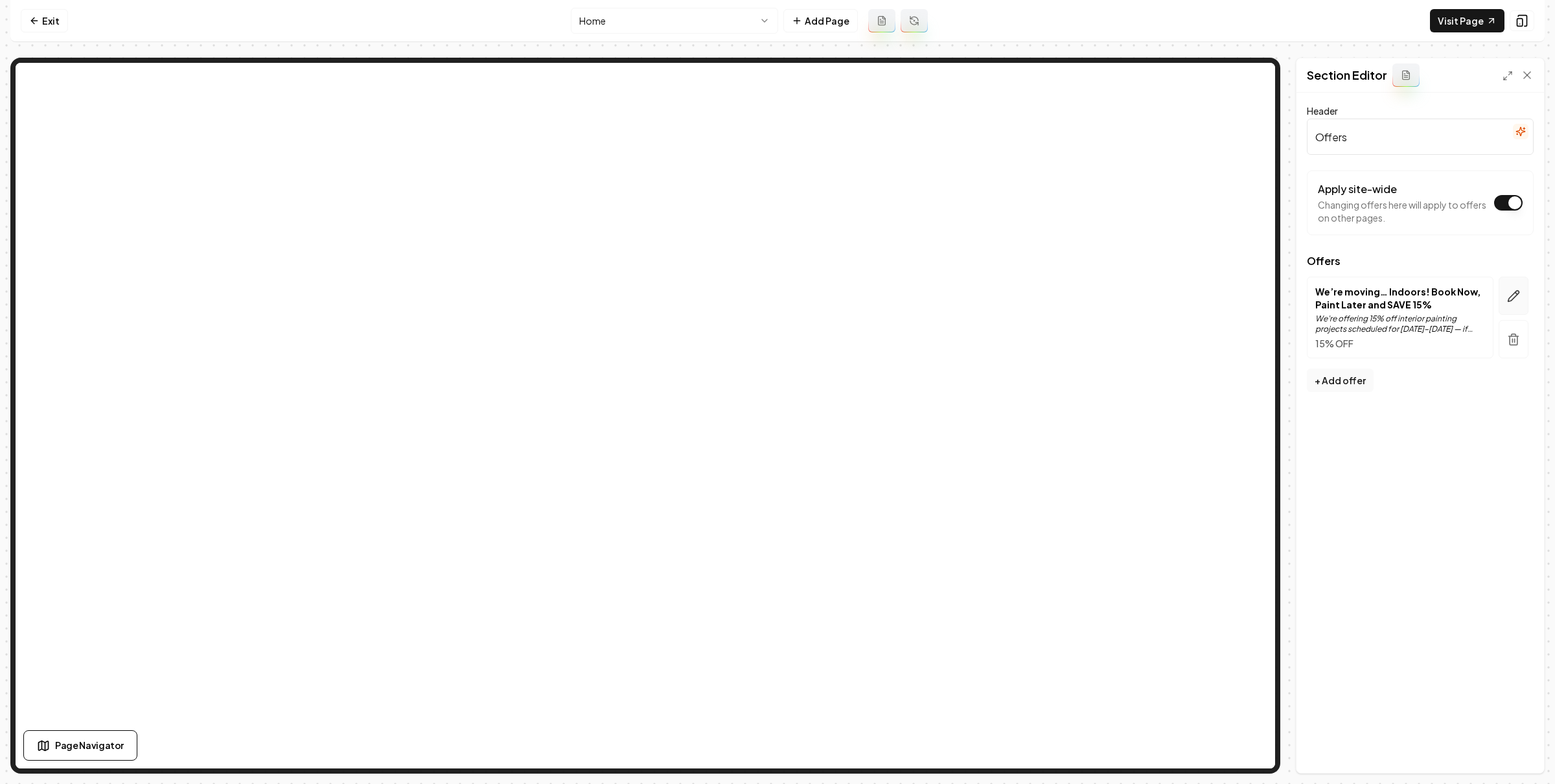
click at [1517, 299] on icon "button" at bounding box center [1513, 296] width 13 height 13
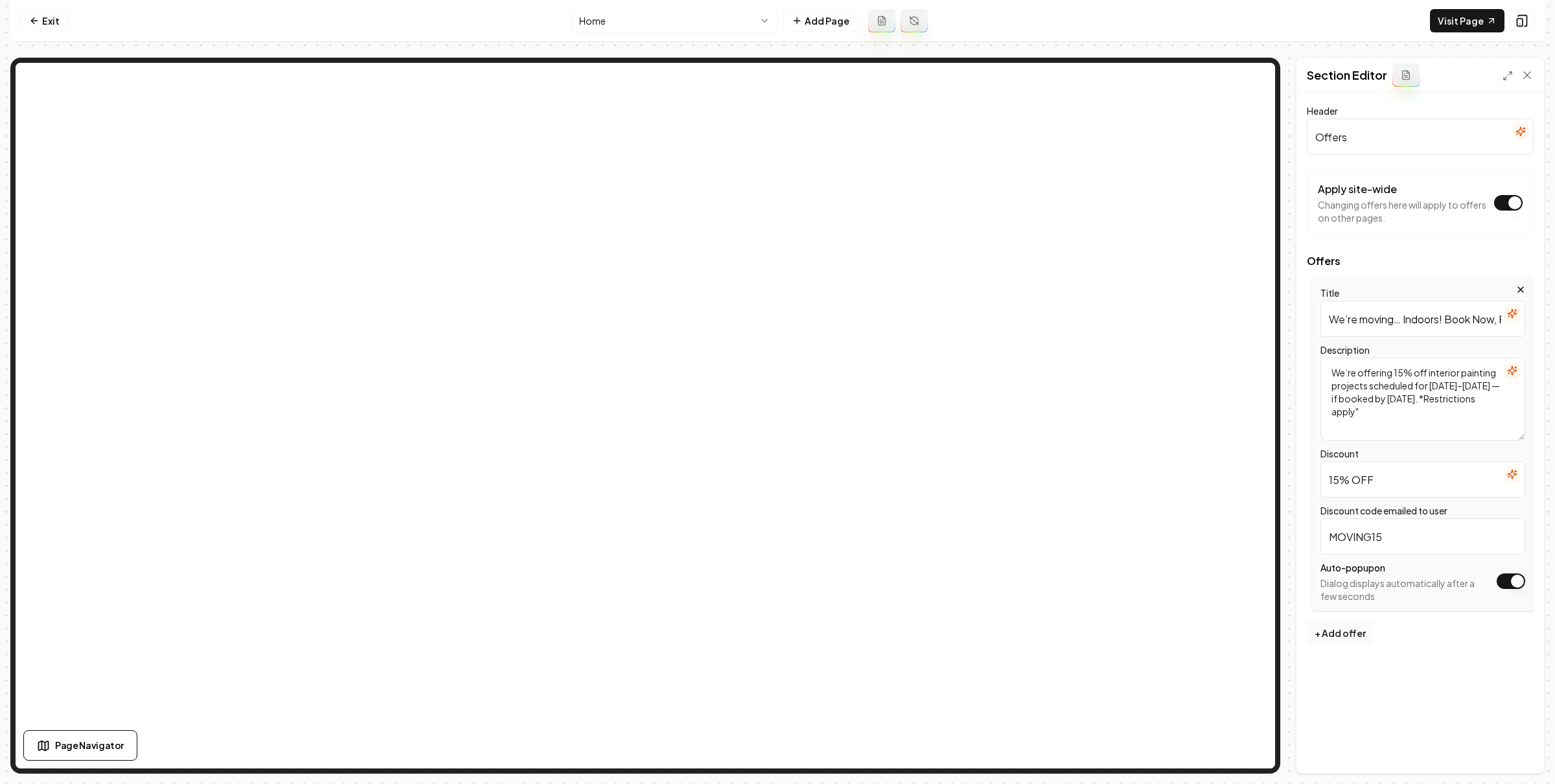
click at [1393, 409] on textarea "We’re offering 15% off interior painting projects scheduled for October–Decembe…" at bounding box center [1422, 399] width 205 height 83
type textarea "We’re offering 15% off interior painting projects scheduled for October–Decembe…"
click at [1524, 744] on button "Save" at bounding box center [1515, 750] width 38 height 23
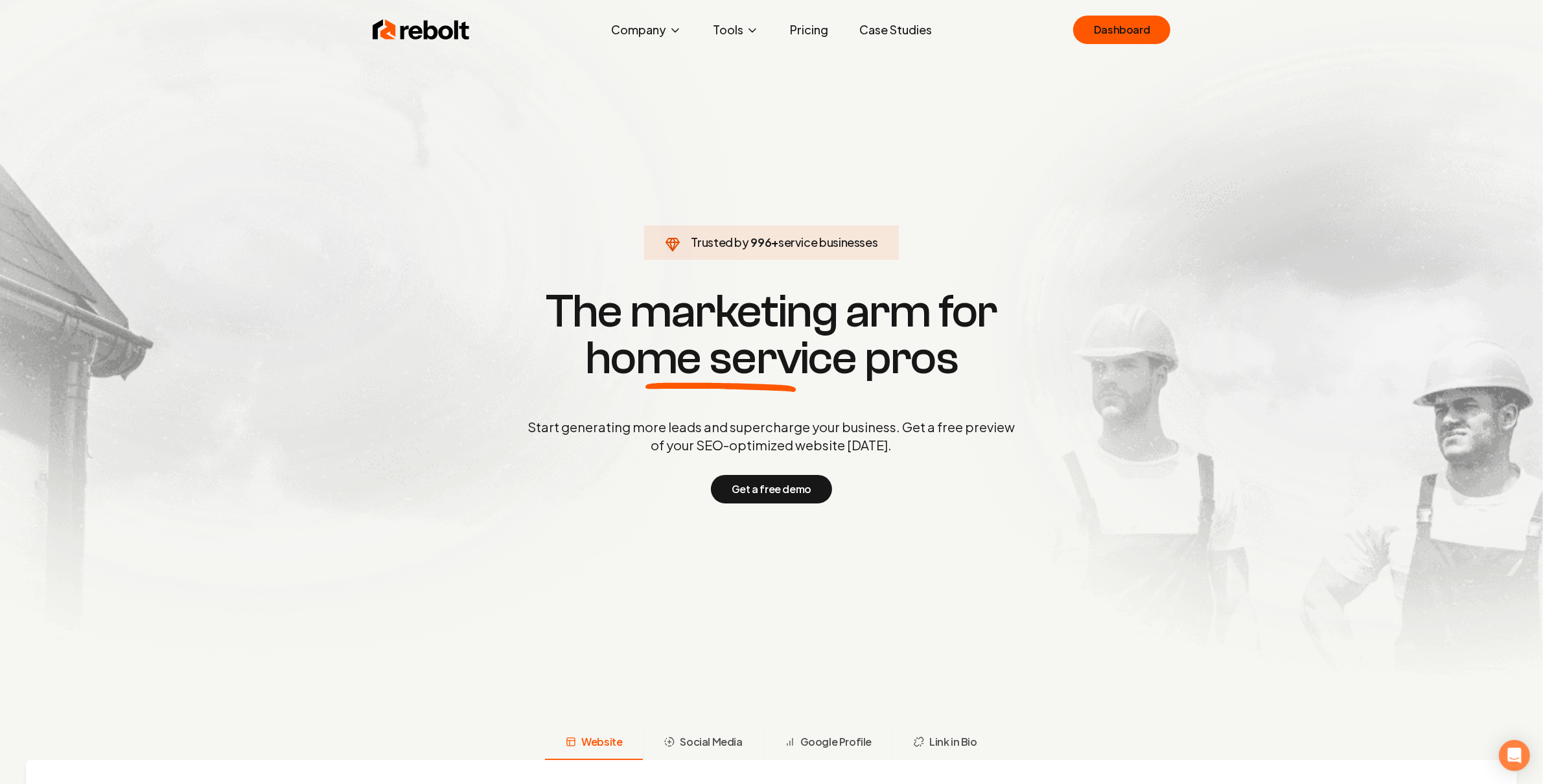
drag, startPoint x: 1085, startPoint y: 25, endPoint x: 1065, endPoint y: 24, distance: 20.0
click at [1085, 25] on link "Dashboard" at bounding box center [1122, 29] width 97 height 29
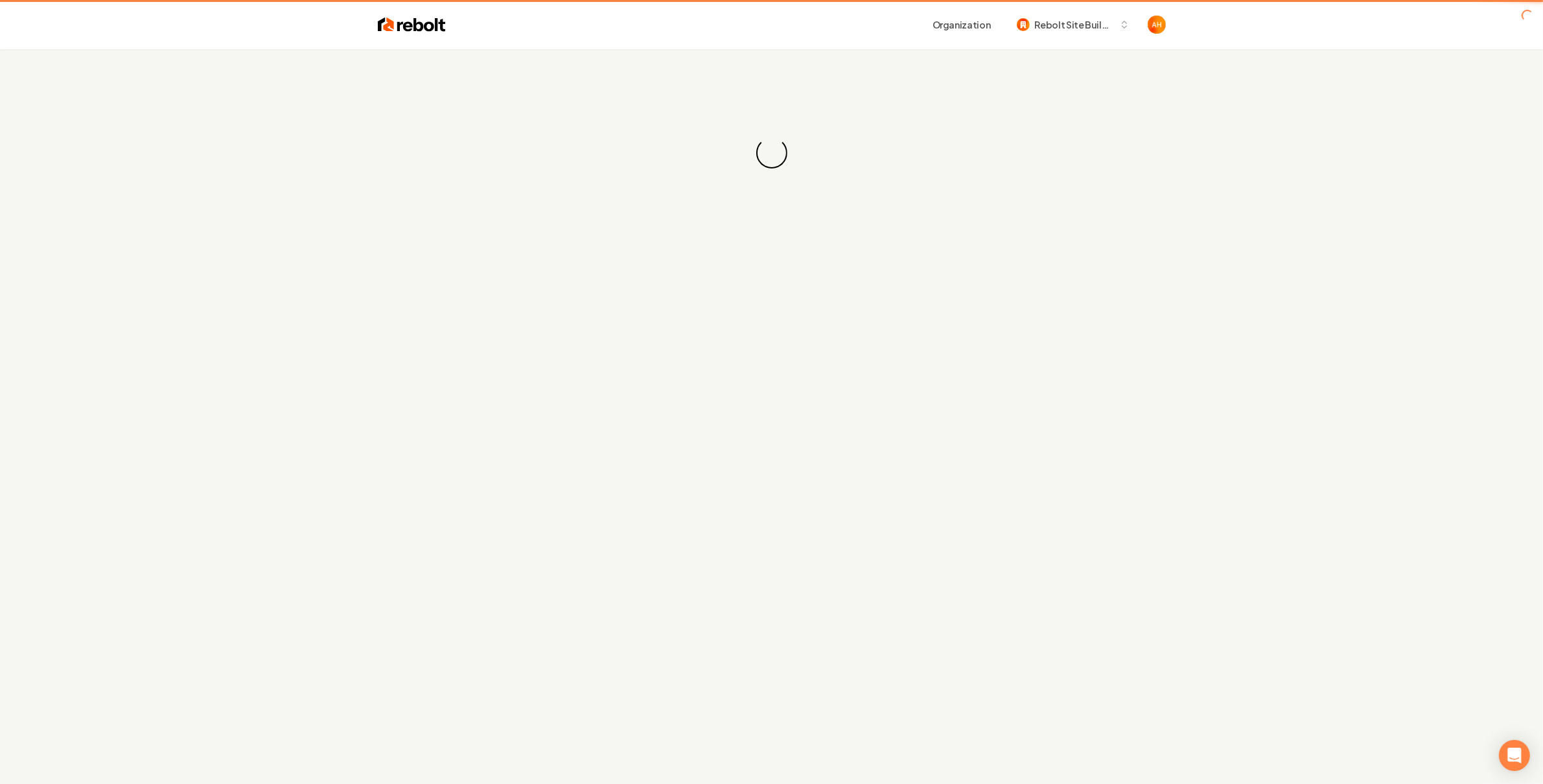
click at [564, 38] on div "Organization Rebolt Site Builder" at bounding box center [772, 24] width 830 height 50
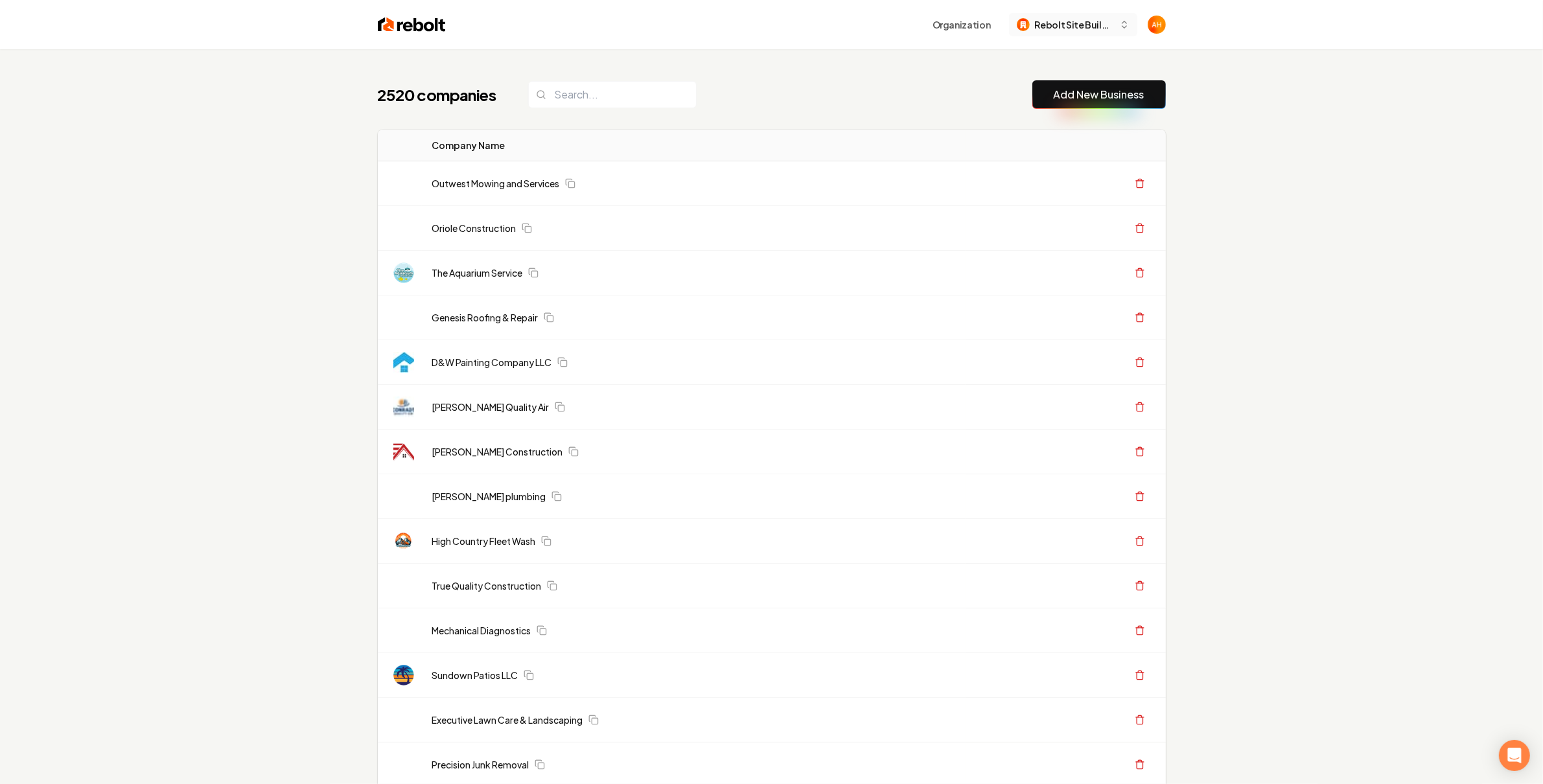
click at [1107, 22] on span "Rebolt Site Builder" at bounding box center [1074, 24] width 79 height 13
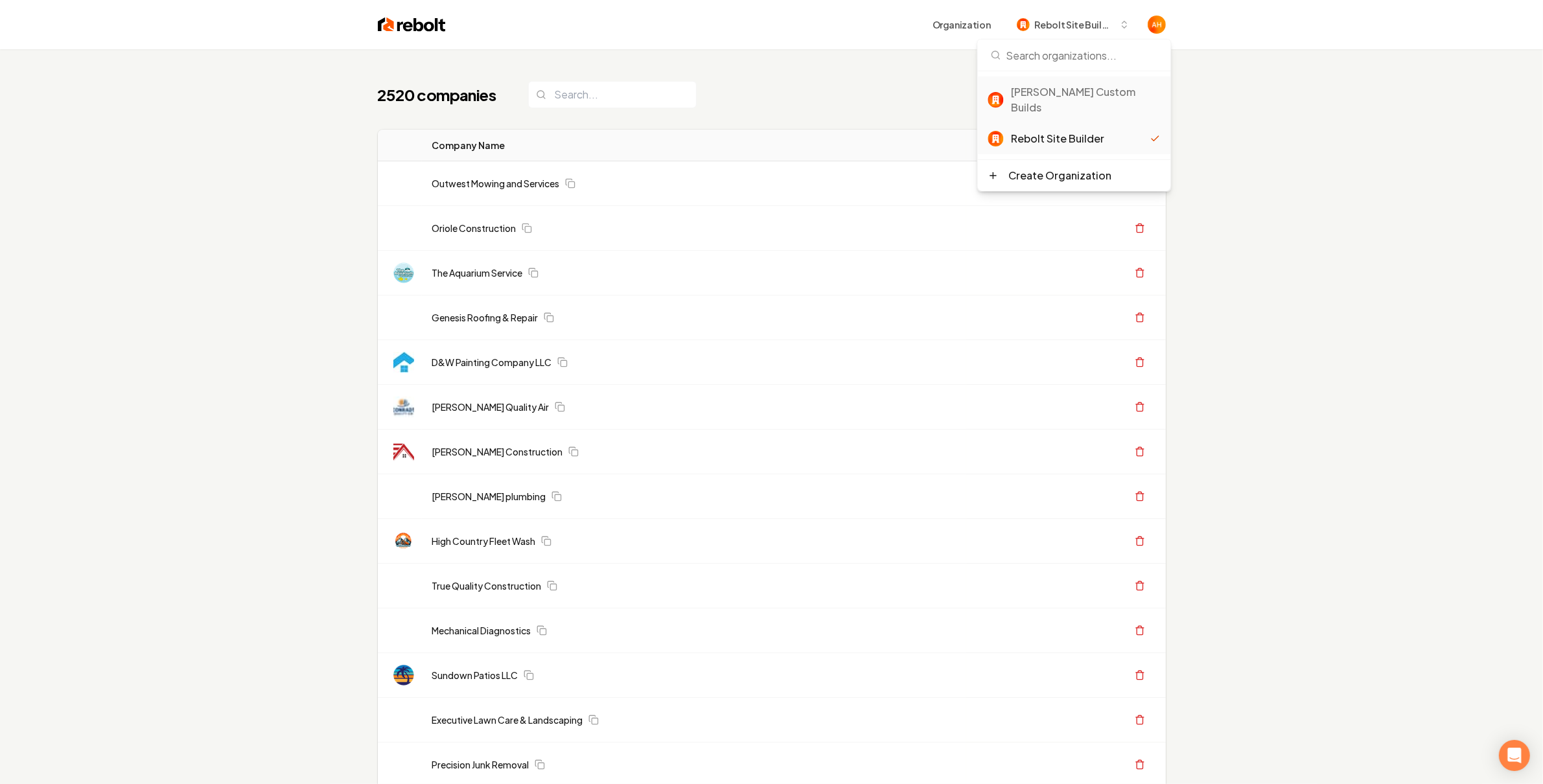
click at [1065, 96] on div "[PERSON_NAME] Custom Builds" at bounding box center [1085, 100] width 149 height 31
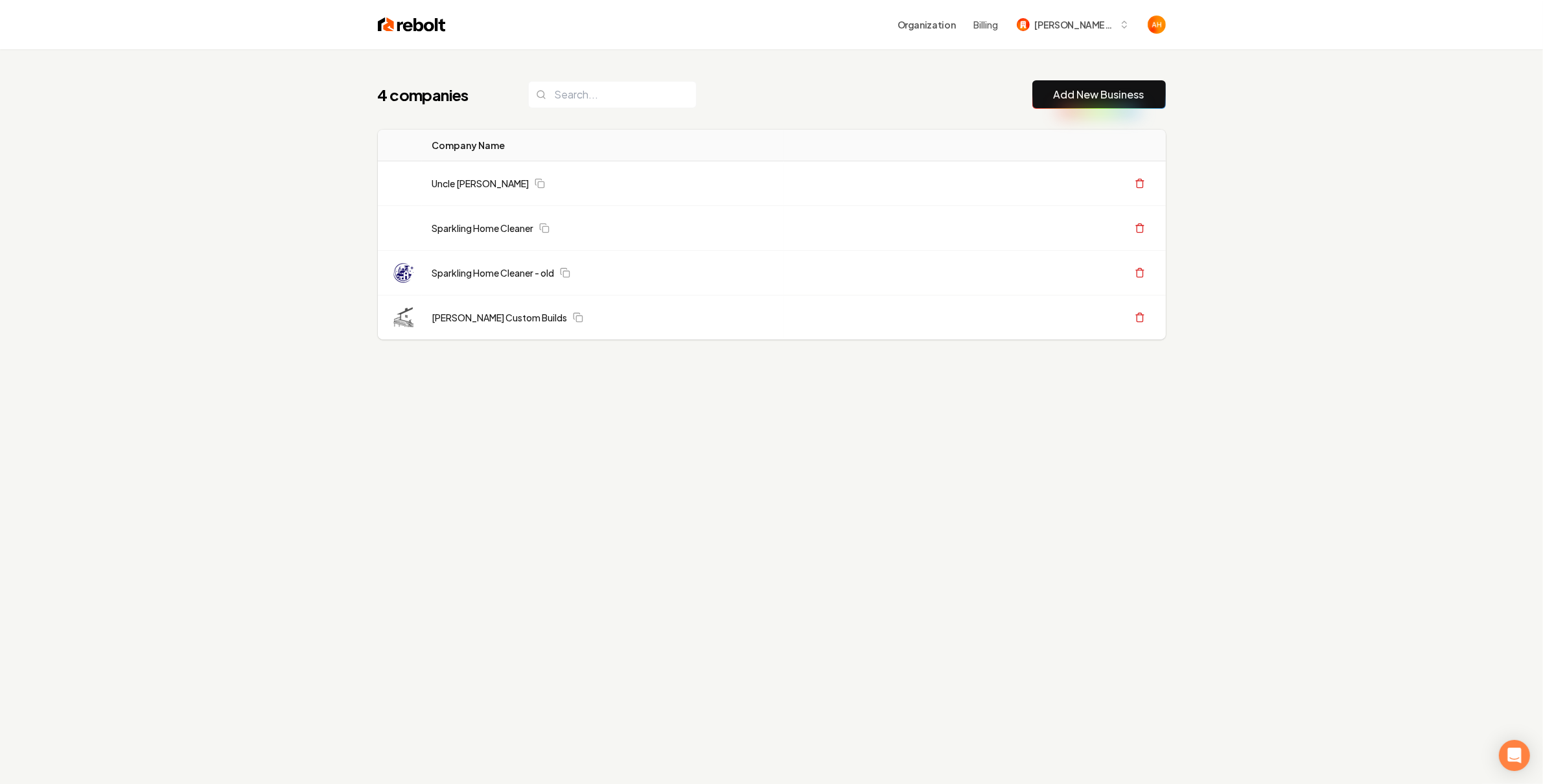
click at [400, 25] on img at bounding box center [411, 24] width 68 height 18
click at [1036, 27] on span "[PERSON_NAME] Custom Builds" at bounding box center [1074, 24] width 79 height 13
click at [1268, 140] on div "4 companies Add New Business Logo Company Name Actions Uncle [PERSON_NAME] Hand…" at bounding box center [771, 441] width 1543 height 784
click at [1067, 17] on button "[PERSON_NAME] Custom Builds" at bounding box center [1074, 24] width 129 height 23
click at [1017, 87] on div "[PERSON_NAME] Custom Builds" at bounding box center [1080, 100] width 139 height 31
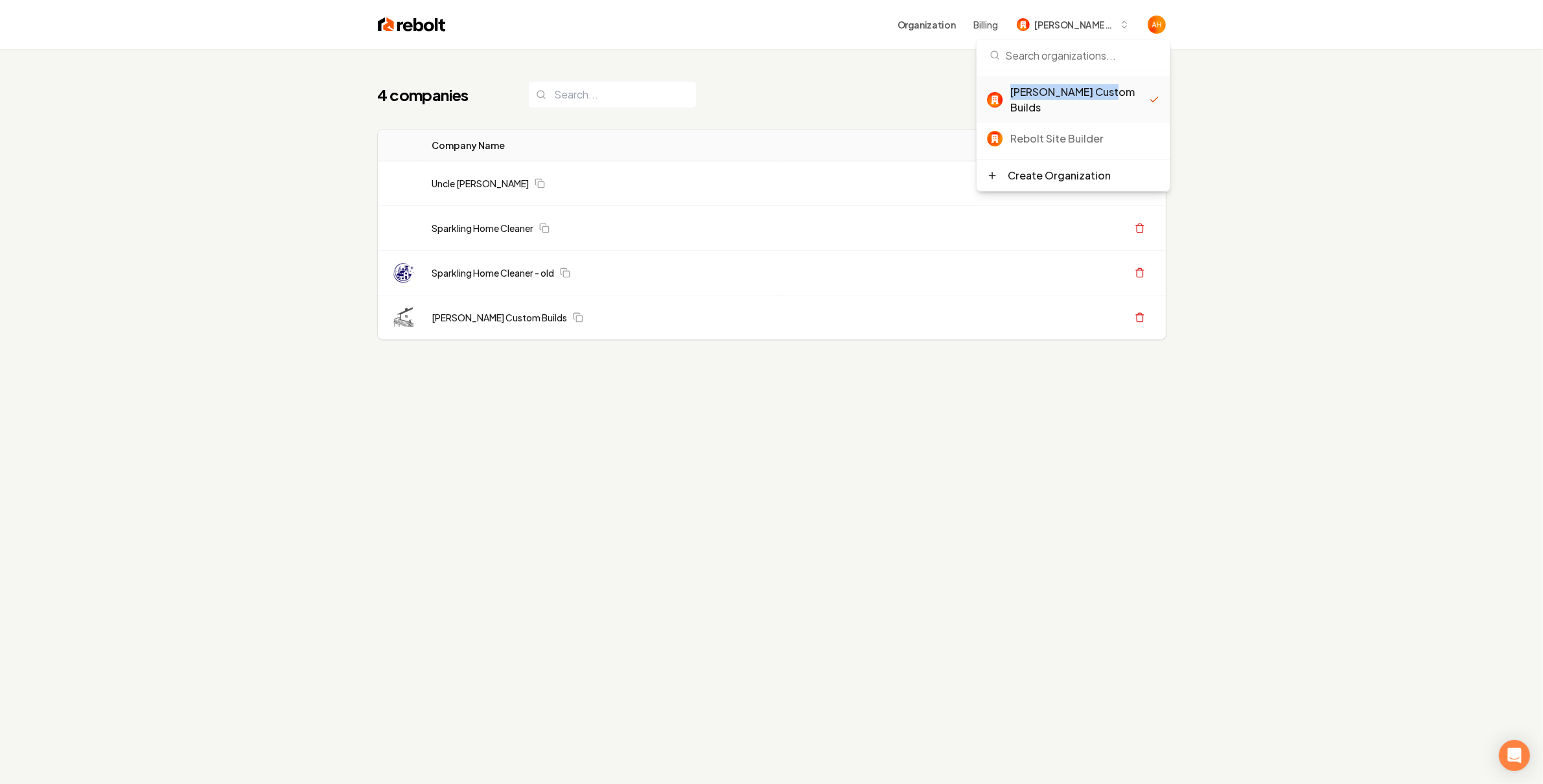
drag, startPoint x: 1009, startPoint y: 91, endPoint x: 1111, endPoint y: 94, distance: 102.0
click at [1111, 94] on div "[PERSON_NAME] Custom Builds" at bounding box center [1068, 100] width 162 height 31
click at [1376, 105] on div "4 companies Add New Business Logo Company Name Actions Uncle [PERSON_NAME] Hand…" at bounding box center [771, 441] width 1543 height 784
click at [1256, 61] on div "4 companies Add New Business Logo Company Name Actions Uncle [PERSON_NAME] Hand…" at bounding box center [771, 441] width 1543 height 784
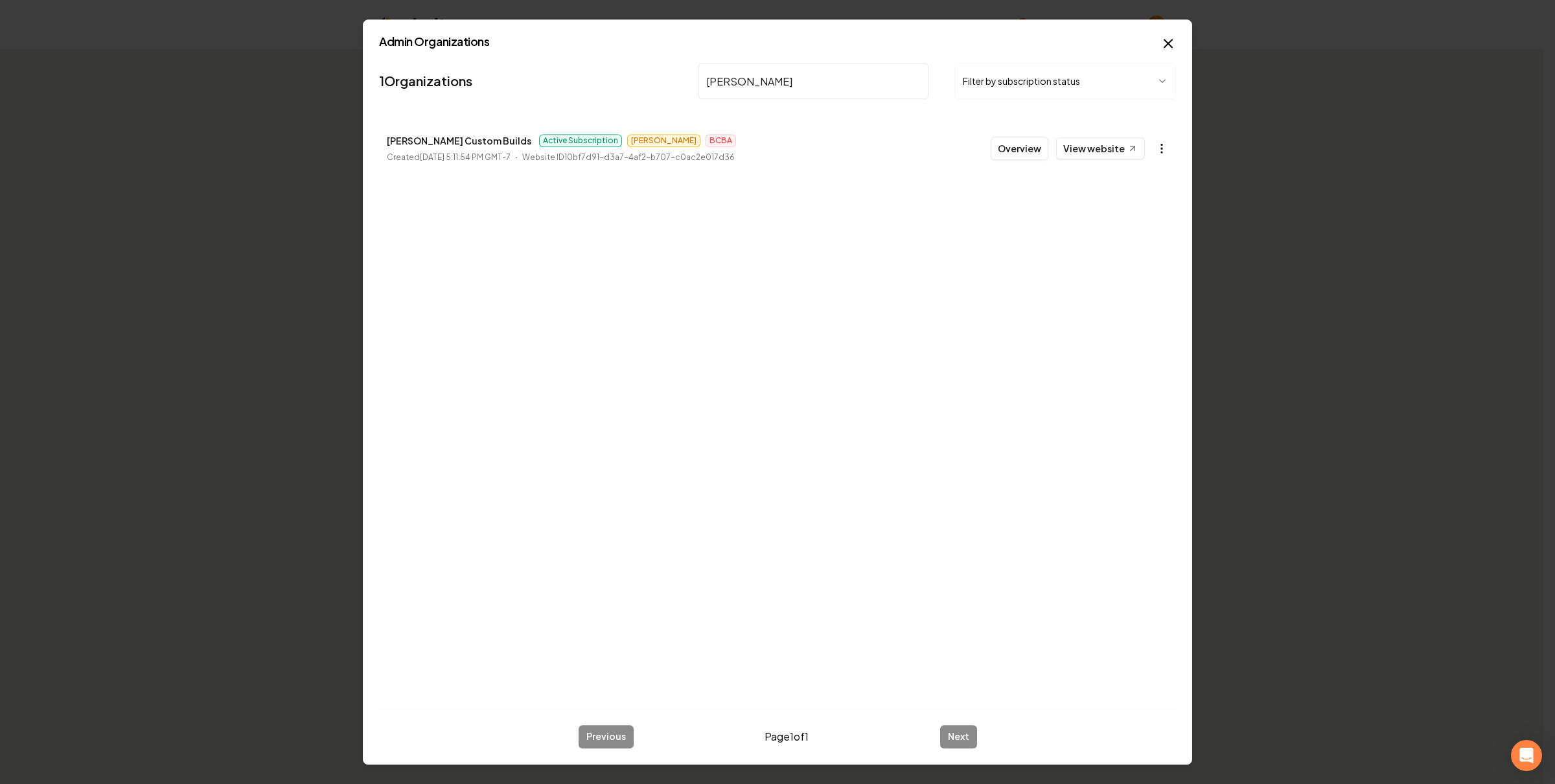
type input "[PERSON_NAME]"
click at [1161, 148] on body "Organization Billing [PERSON_NAME] Custom Builds 4 companies Add New Business L…" at bounding box center [771, 392] width 1542 height 784
click at [1145, 256] on link "View in Stripe" at bounding box center [1130, 261] width 82 height 21
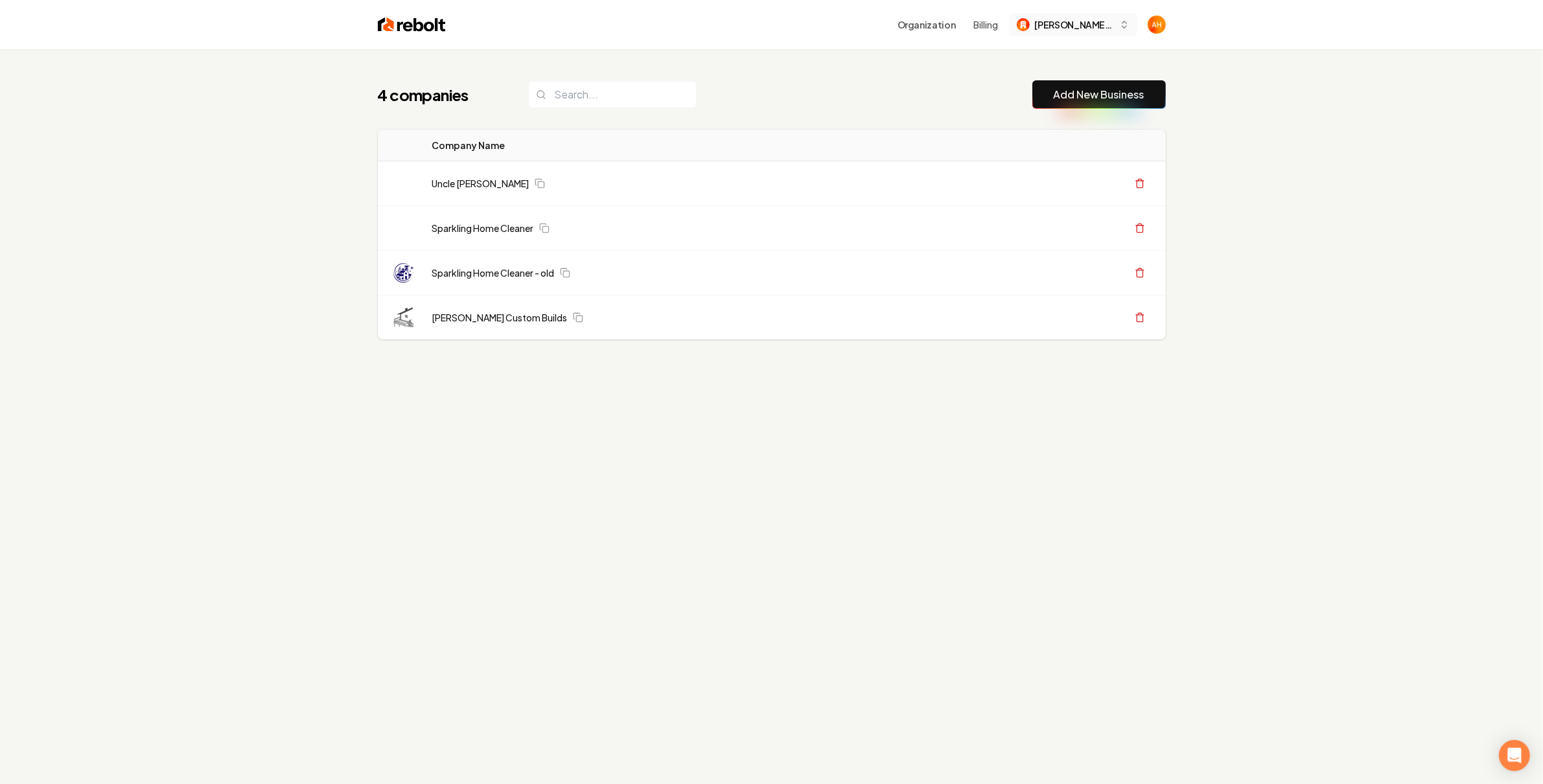
click at [1069, 26] on span "[PERSON_NAME] Custom Builds" at bounding box center [1074, 24] width 79 height 13
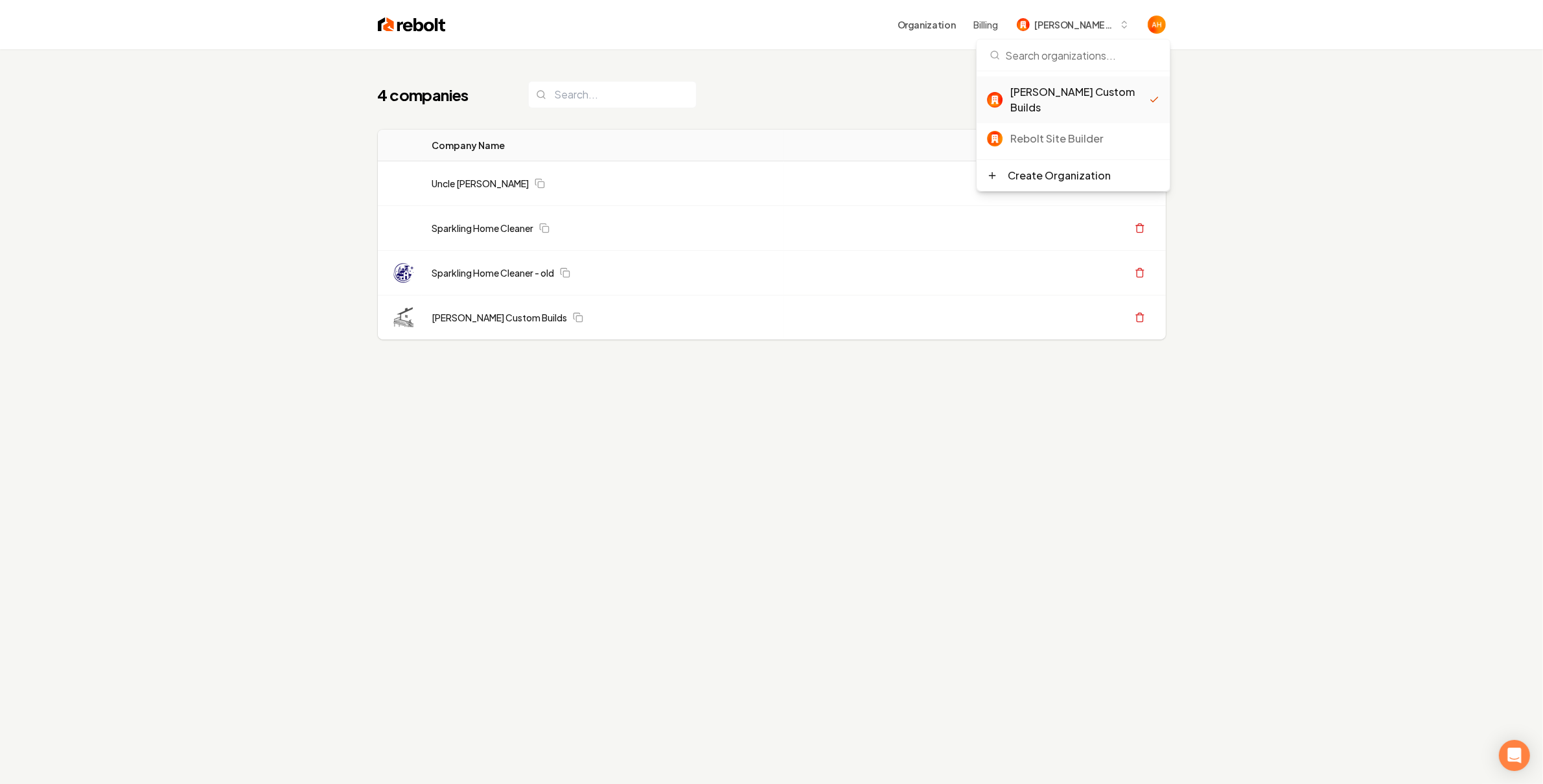
click at [1241, 120] on div "4 companies Add New Business Logo Company Name Actions Uncle [PERSON_NAME] Hand…" at bounding box center [771, 441] width 1543 height 784
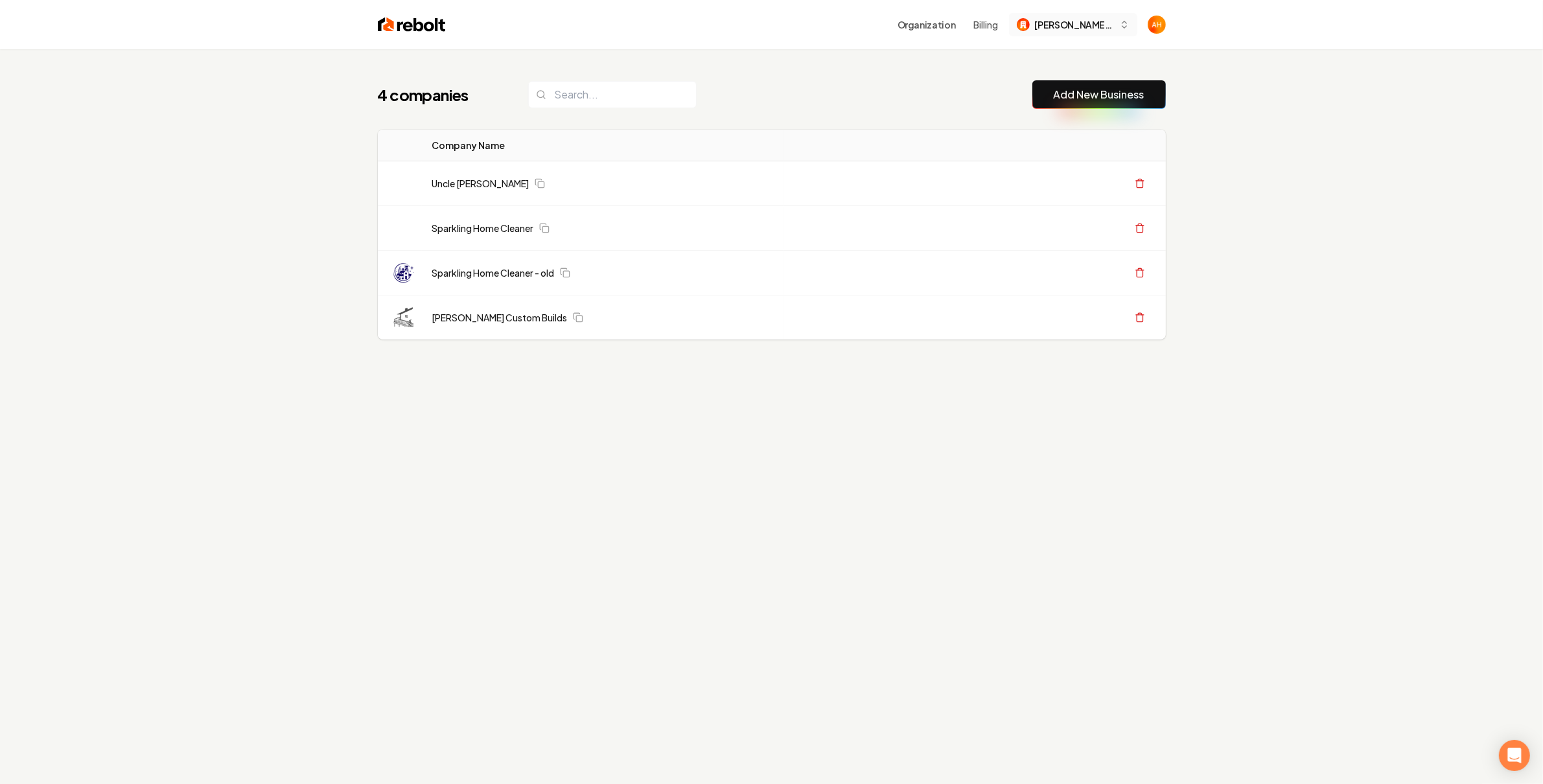
click at [1123, 29] on icon "button" at bounding box center [1124, 24] width 10 height 10
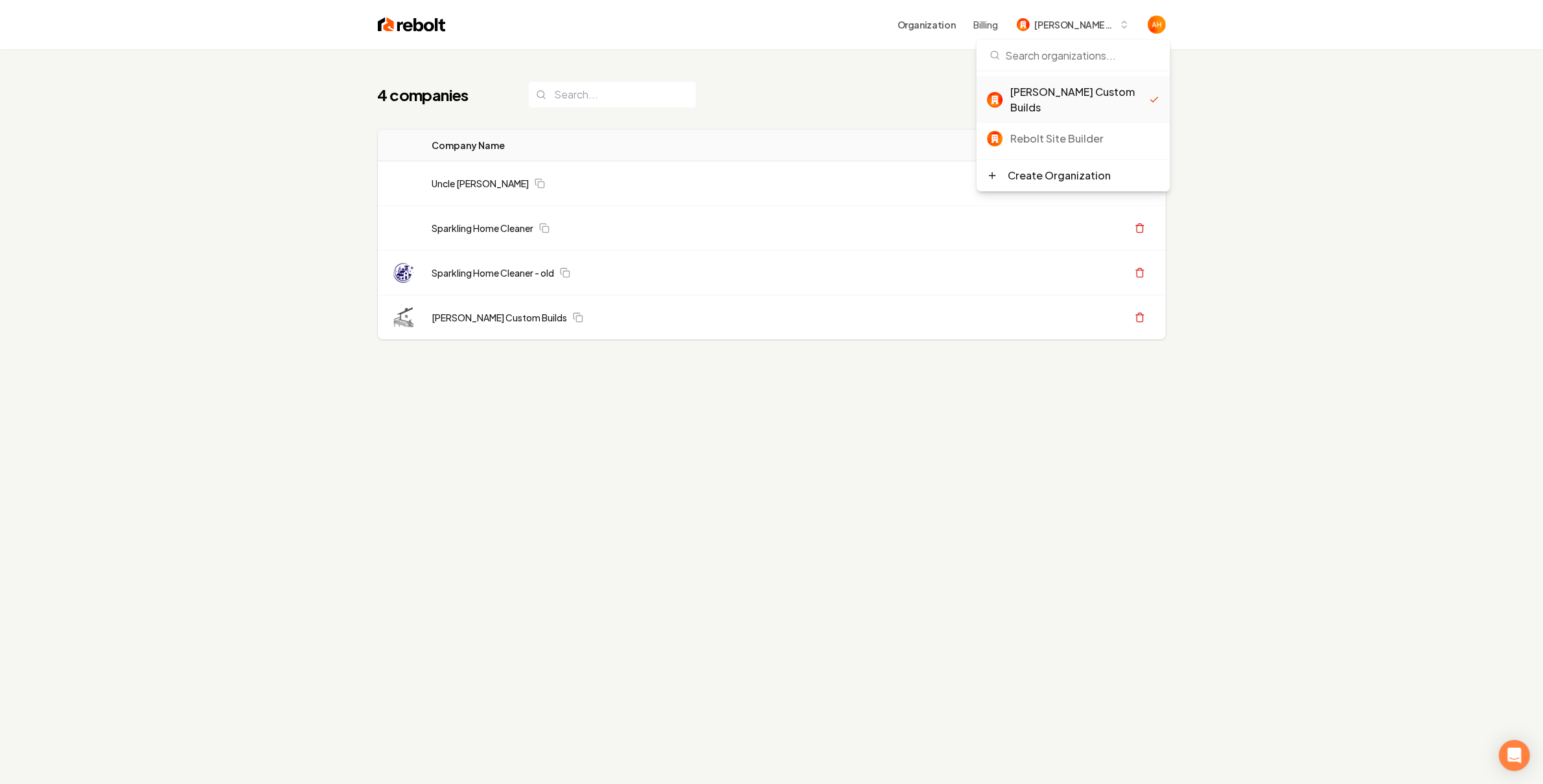
click at [1245, 98] on div "4 companies Add New Business Logo Company Name Actions Uncle [PERSON_NAME] Hand…" at bounding box center [771, 441] width 1543 height 784
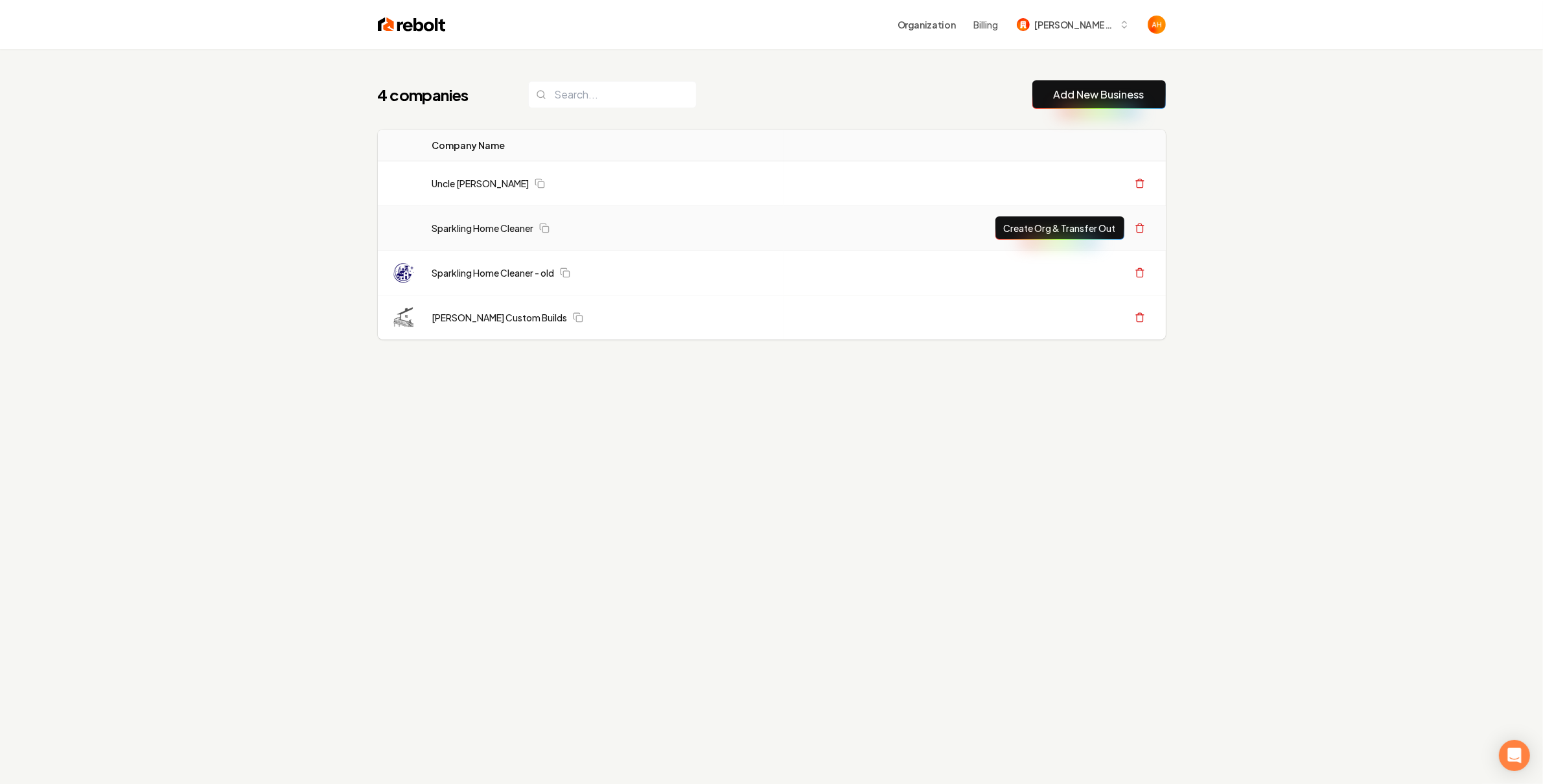
click at [1032, 228] on button "Create Org & Transfer Out" at bounding box center [1060, 228] width 129 height 23
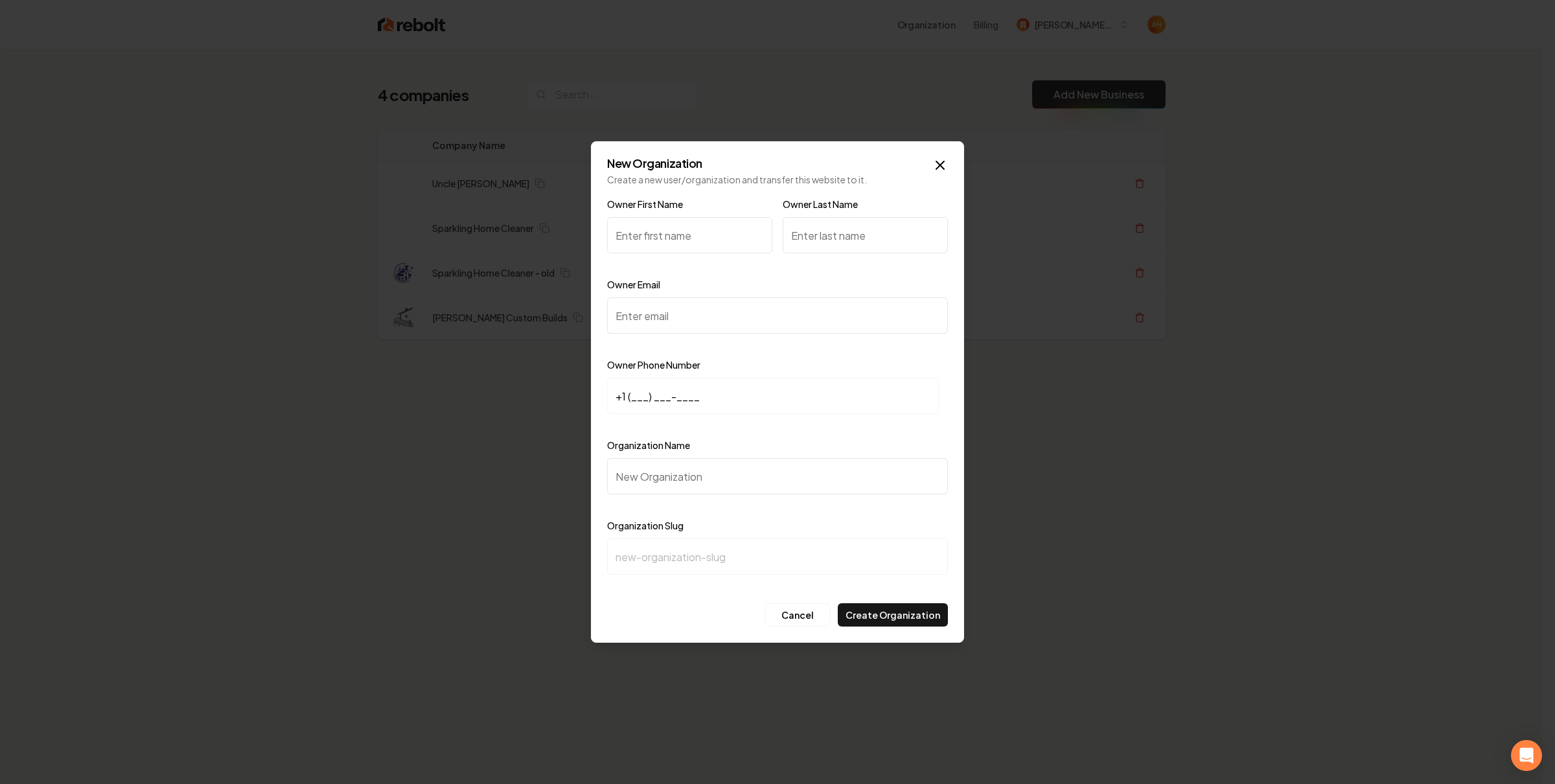
click at [756, 334] on div "Owner Email" at bounding box center [777, 314] width 341 height 75
click at [937, 167] on icon "button" at bounding box center [940, 165] width 8 height 8
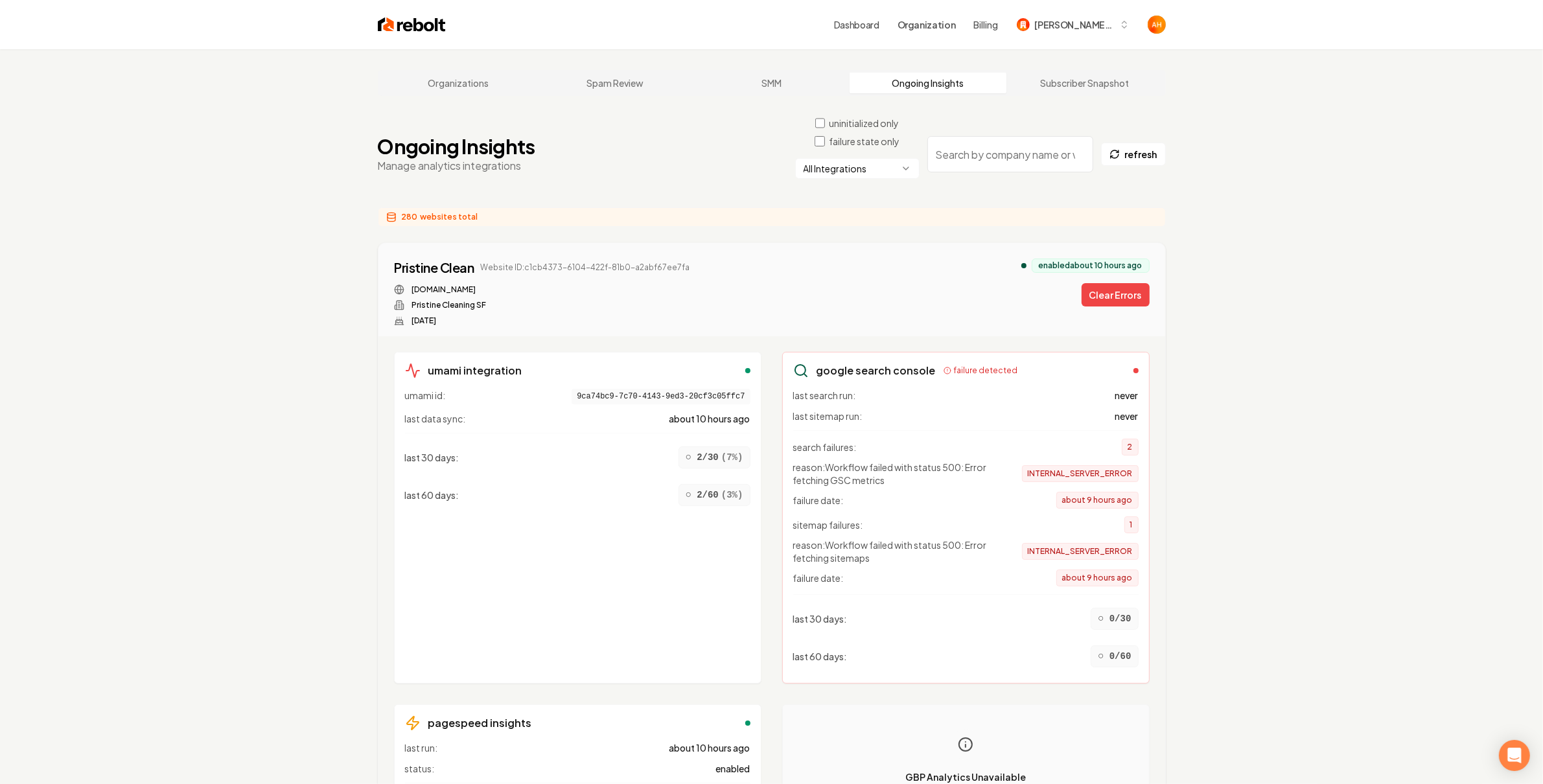
click at [1121, 296] on button "Clear Errors" at bounding box center [1116, 294] width 68 height 23
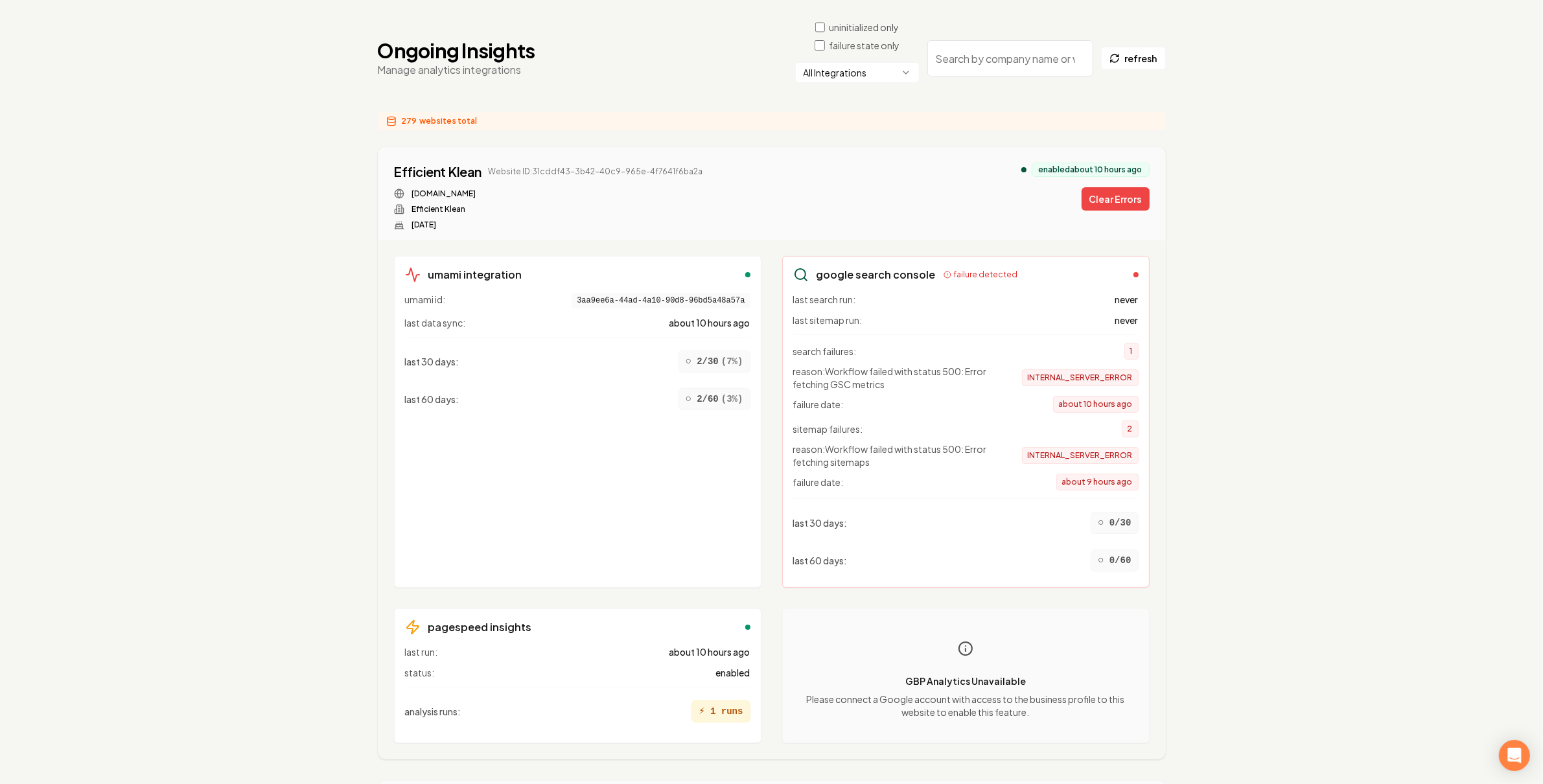
drag, startPoint x: 402, startPoint y: 122, endPoint x: 462, endPoint y: 125, distance: 60.1
click at [462, 125] on div "279 websites total" at bounding box center [772, 121] width 788 height 20
click at [1107, 193] on button "Clear Errors" at bounding box center [1116, 198] width 68 height 23
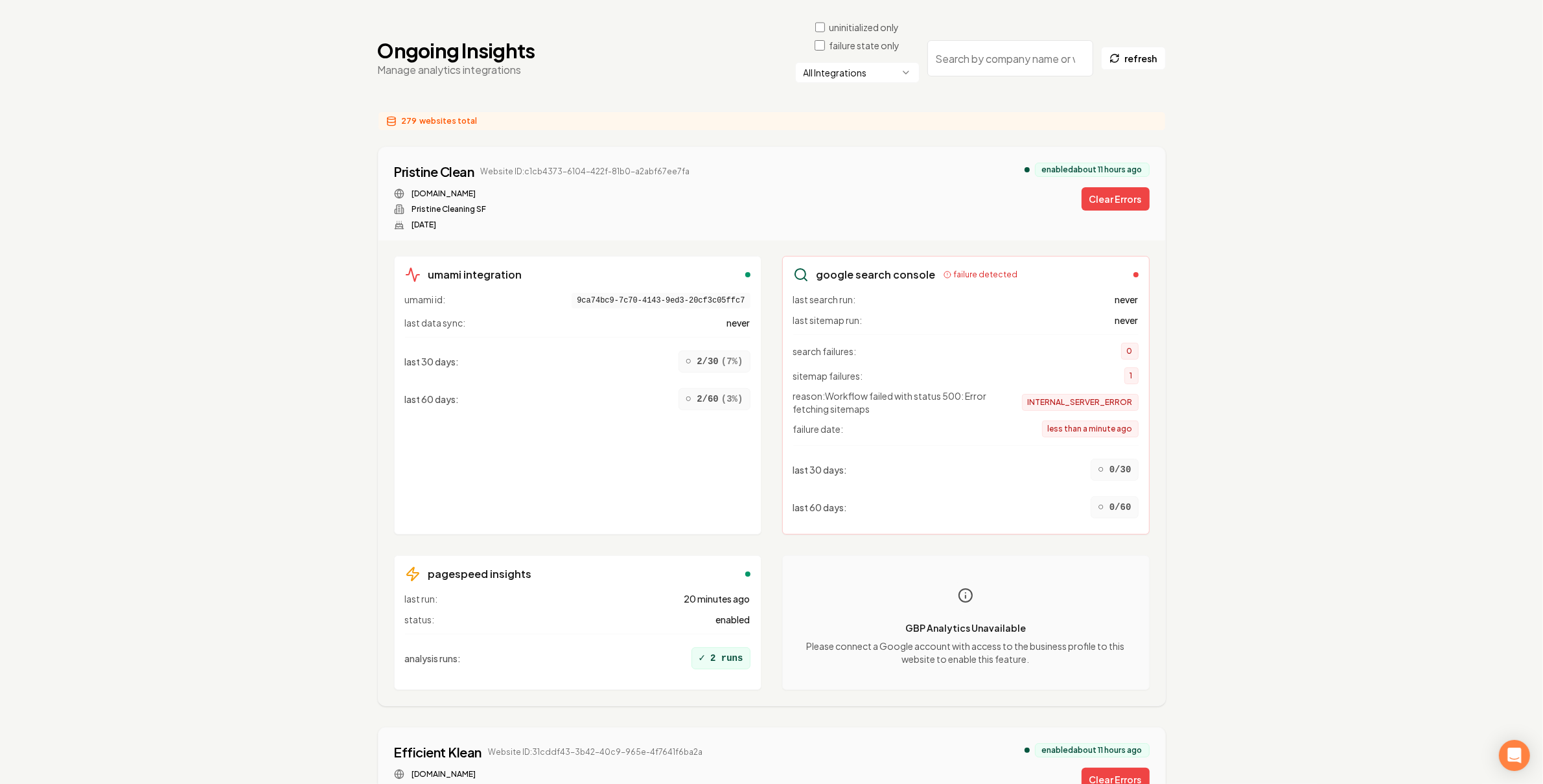
drag, startPoint x: 580, startPoint y: 76, endPoint x: 597, endPoint y: 76, distance: 17.0
click at [588, 76] on div "Ongoing Insights Manage analytics integrations uninitialized only failure state…" at bounding box center [772, 59] width 788 height 75
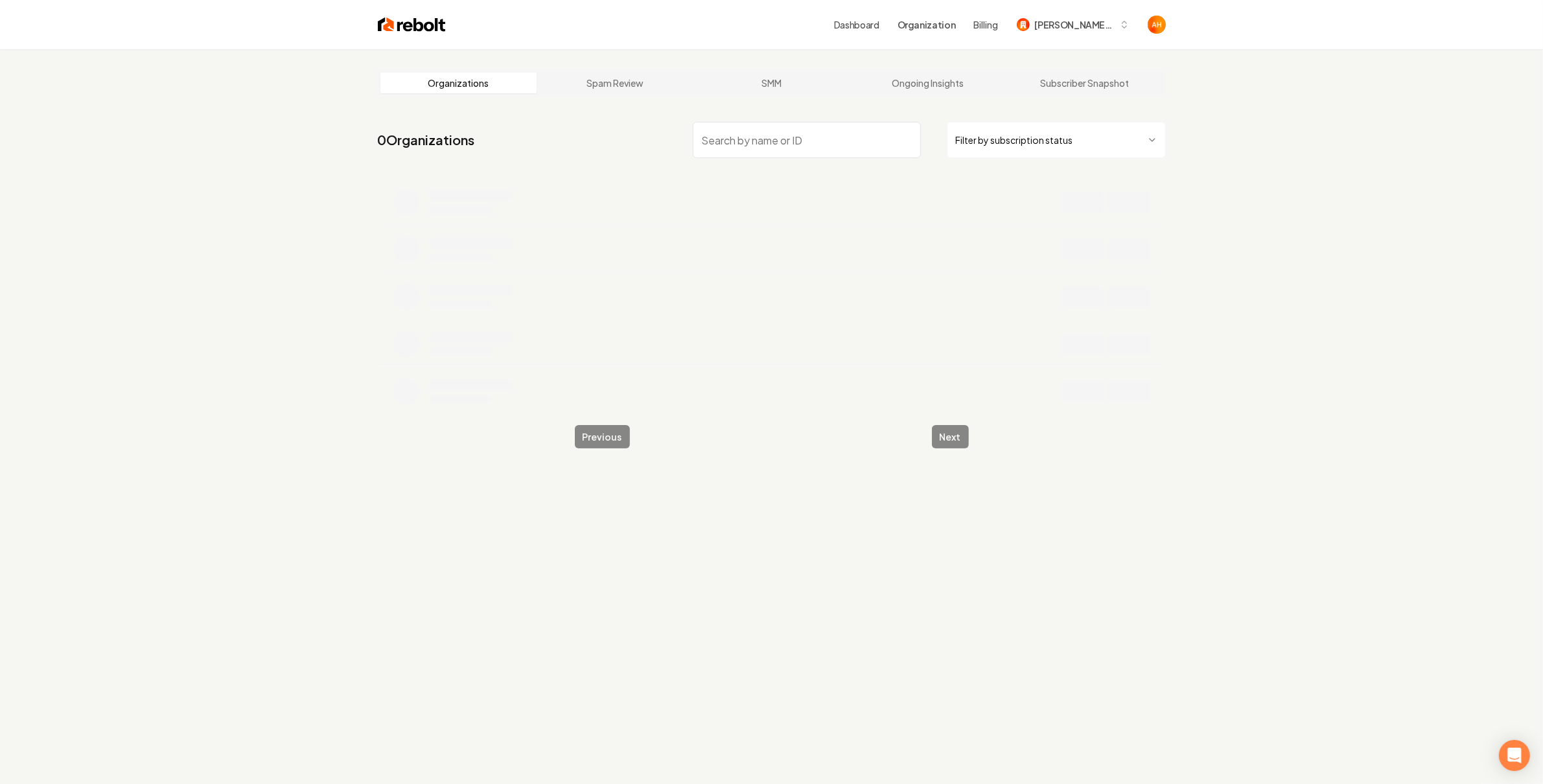
click at [869, 21] on link "Dashboard" at bounding box center [856, 24] width 45 height 13
